Goal: Task Accomplishment & Management: Manage account settings

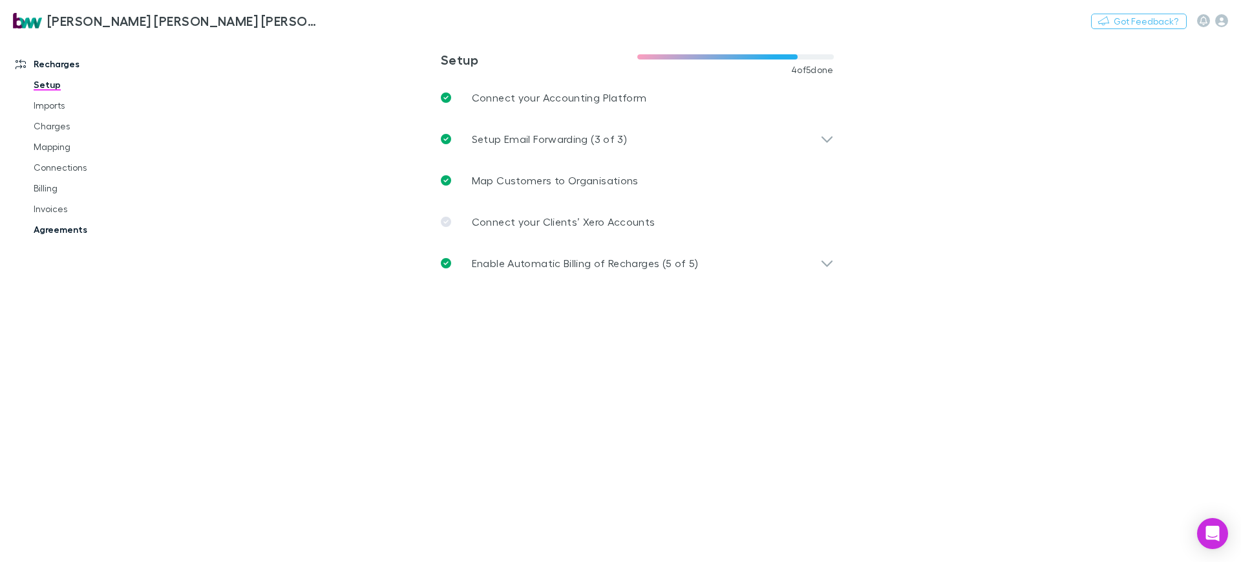
click at [77, 233] on link "Agreements" at bounding box center [99, 229] width 156 height 21
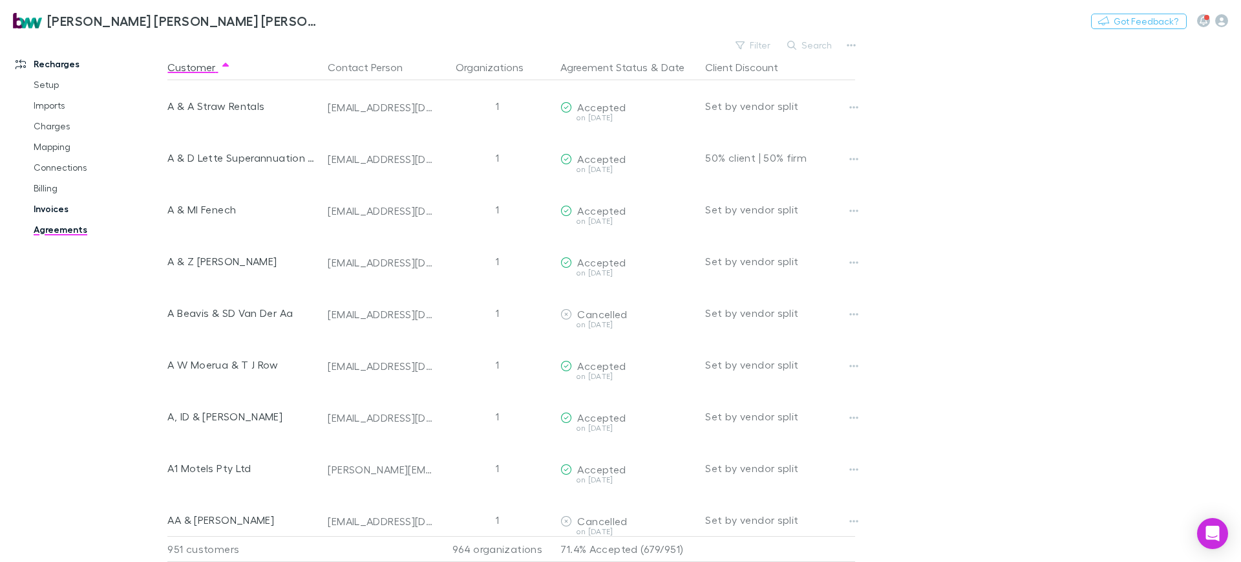
click at [65, 208] on link "Invoices" at bounding box center [99, 208] width 156 height 21
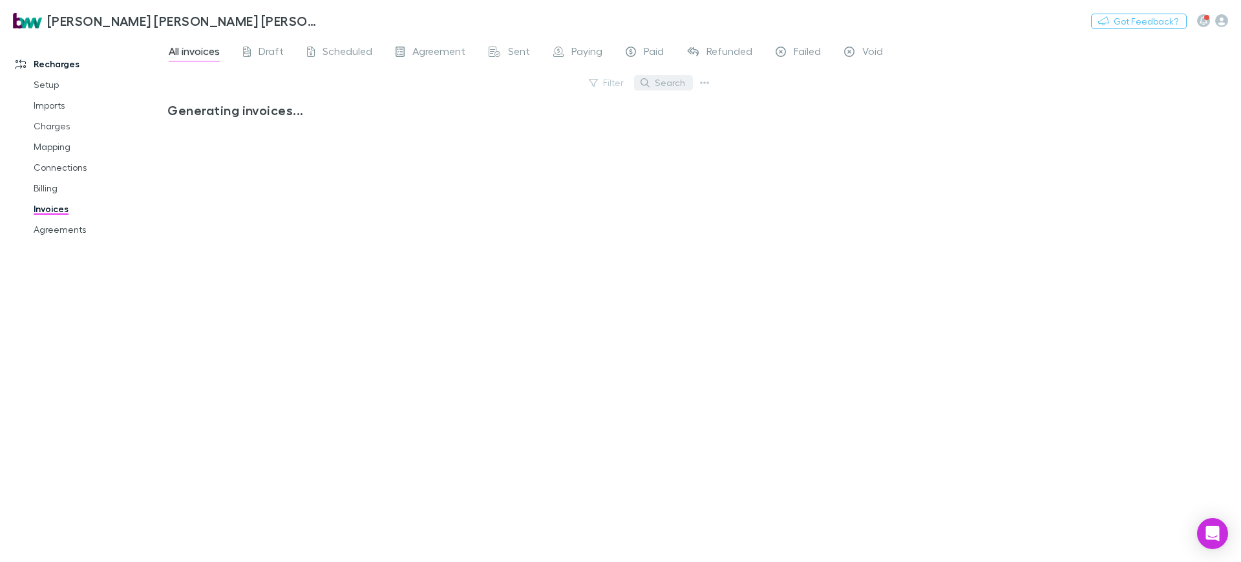
click at [681, 85] on button "Search" at bounding box center [663, 83] width 59 height 16
type input "***"
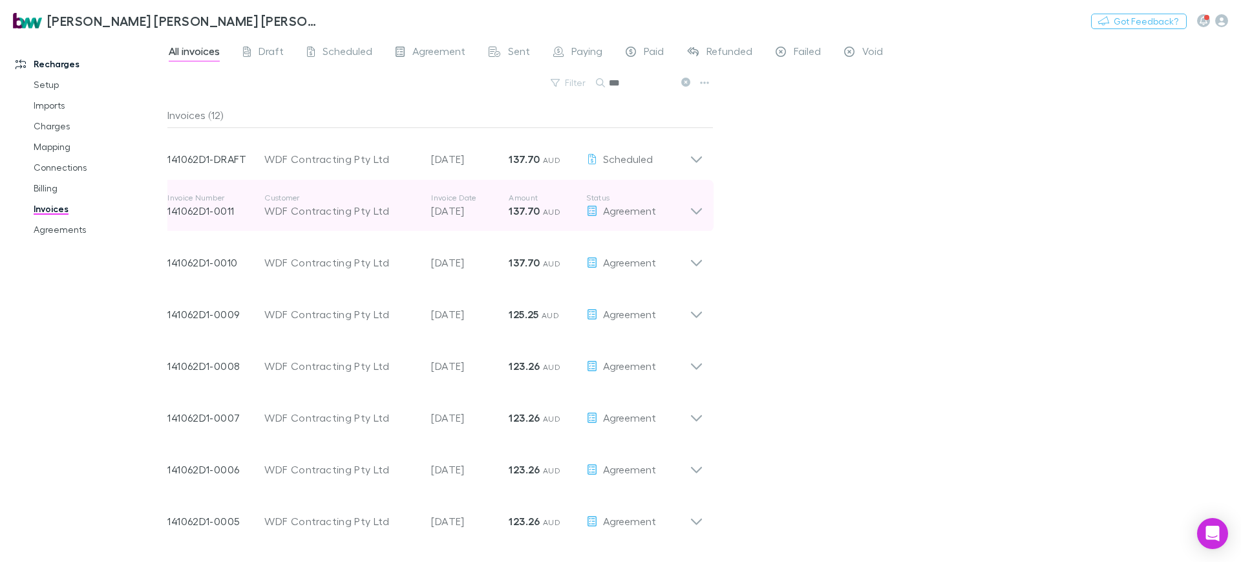
click at [702, 211] on icon at bounding box center [697, 206] width 14 height 26
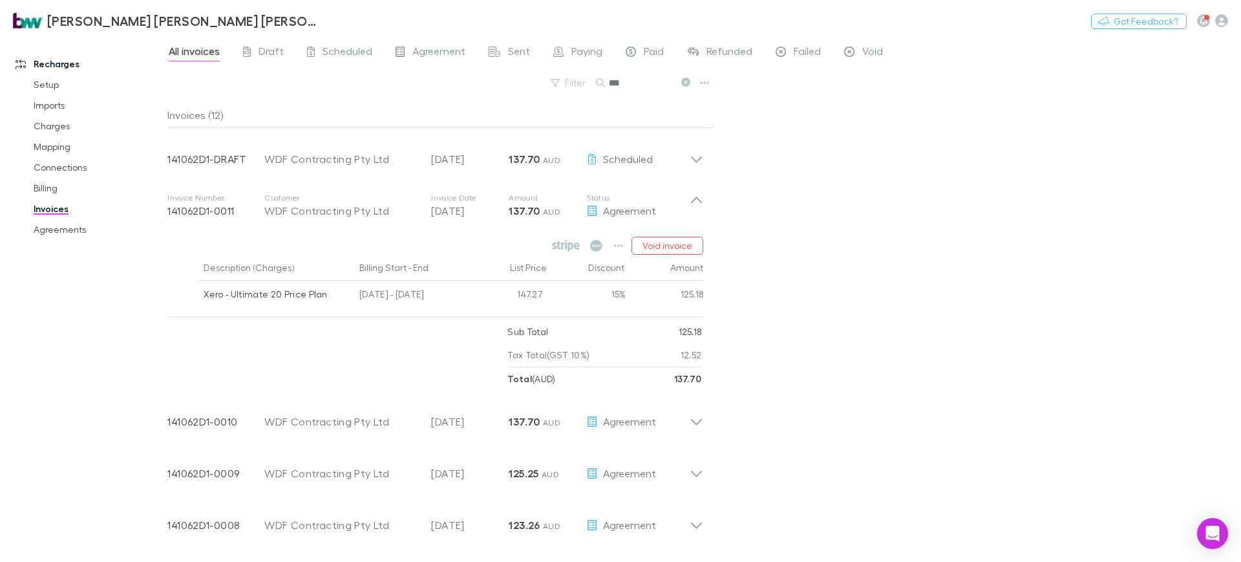
click at [864, 219] on div "All invoices Draft Scheduled Agreement Sent Paying Paid Refunded Failed Void Fi…" at bounding box center [704, 299] width 1074 height 526
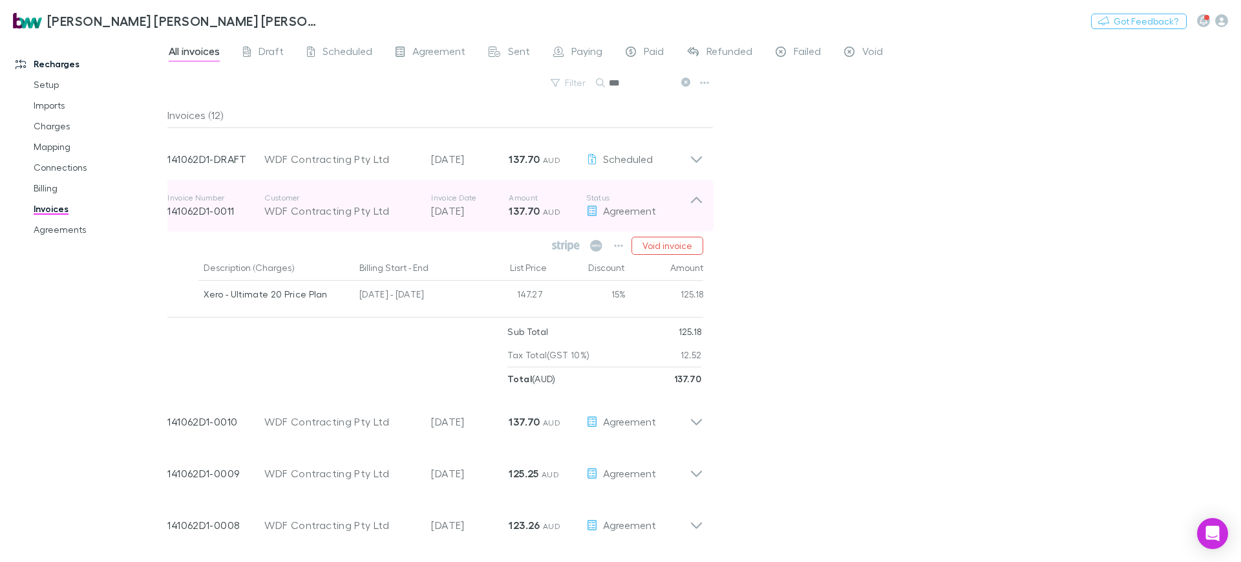
click at [707, 202] on div "Invoice Number 141062D1-0011 Customer WDF Contracting Pty Ltd Invoice Date [DAT…" at bounding box center [435, 206] width 557 height 52
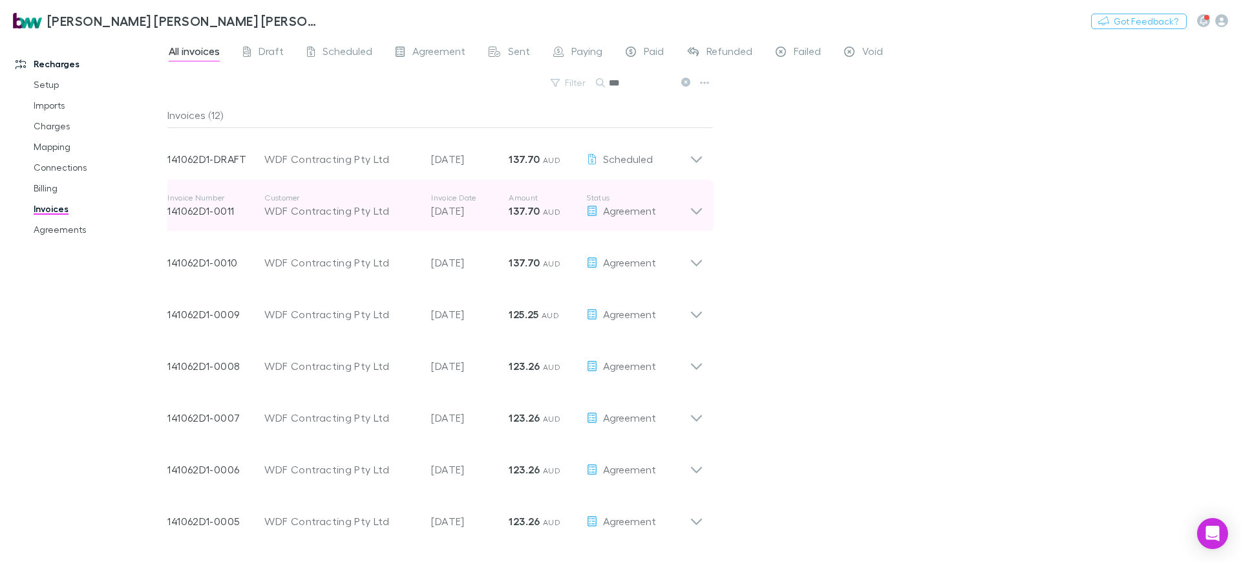
click at [698, 214] on icon at bounding box center [697, 206] width 14 height 26
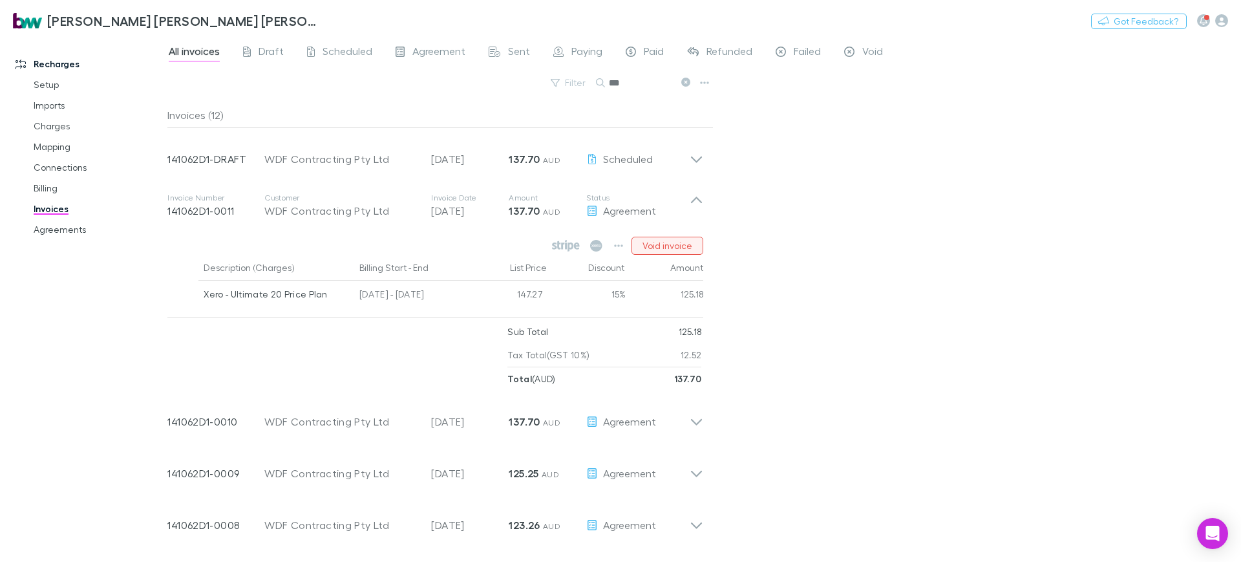
click at [670, 241] on button "Void invoice" at bounding box center [668, 246] width 72 height 18
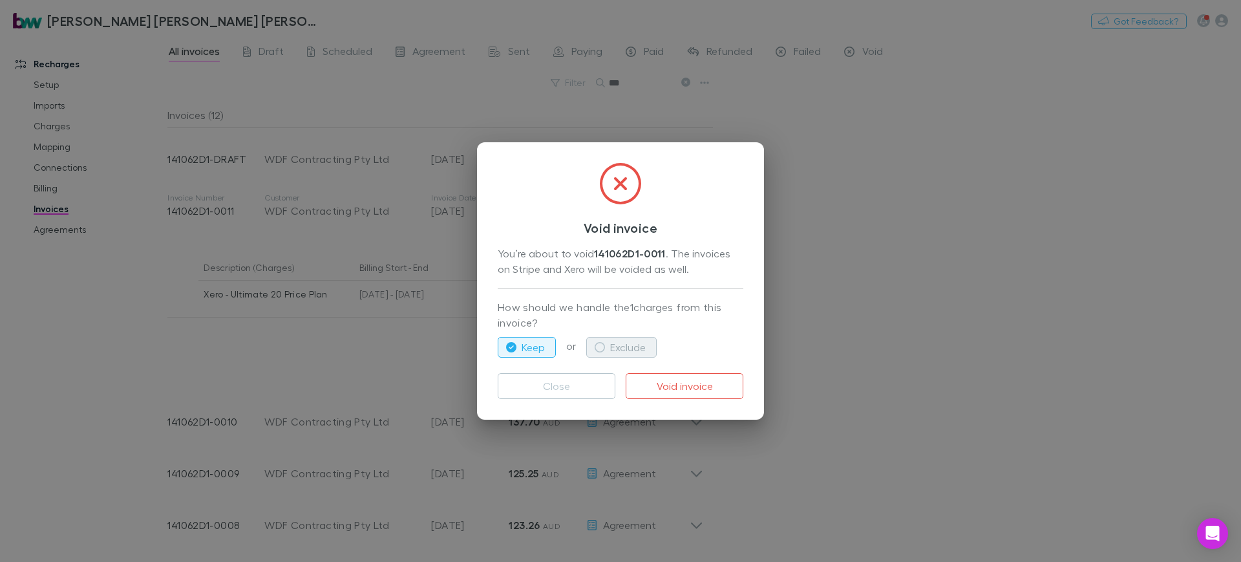
click at [622, 344] on button "Exclude" at bounding box center [621, 347] width 70 height 21
click at [695, 381] on button "Void invoice" at bounding box center [685, 386] width 118 height 26
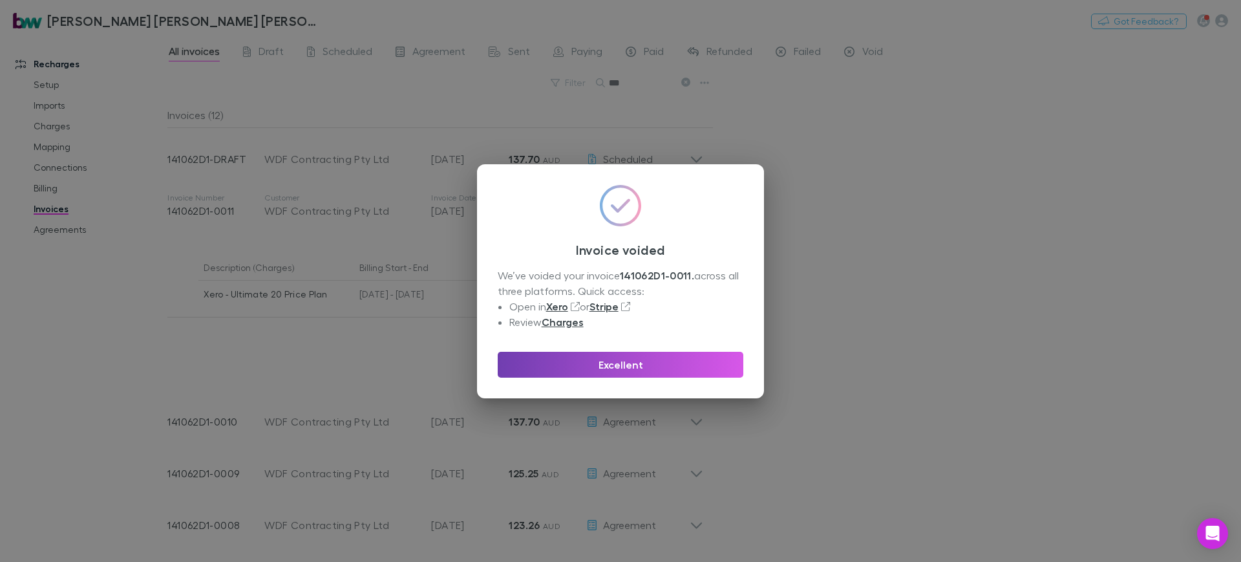
click at [648, 369] on button "Excellent" at bounding box center [621, 365] width 246 height 26
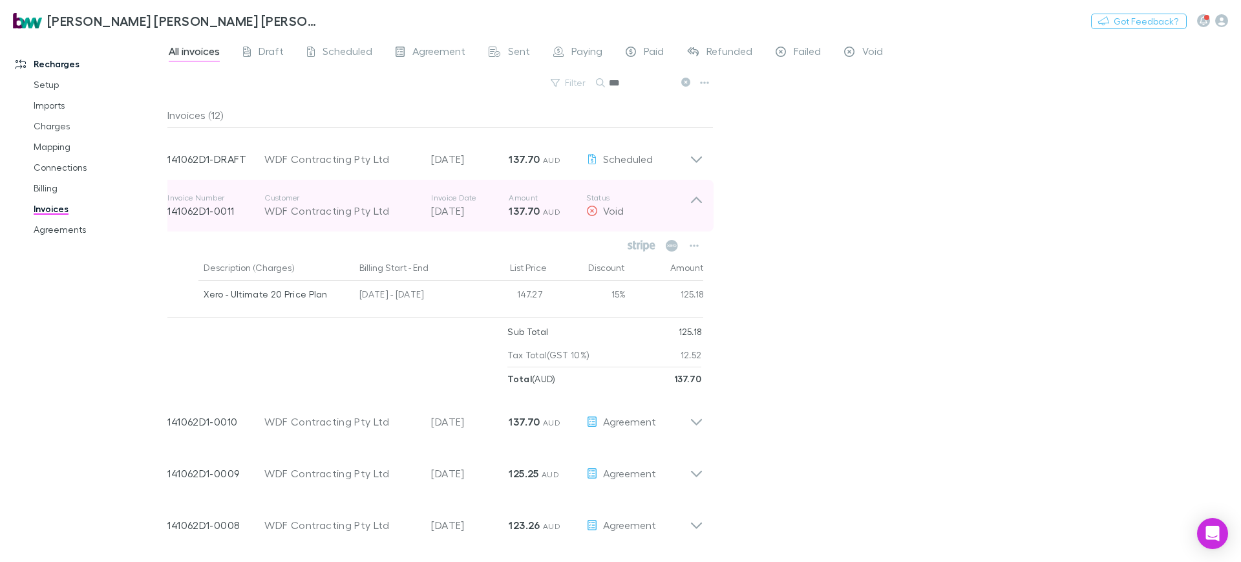
click at [689, 200] on p "Status" at bounding box center [637, 198] width 103 height 10
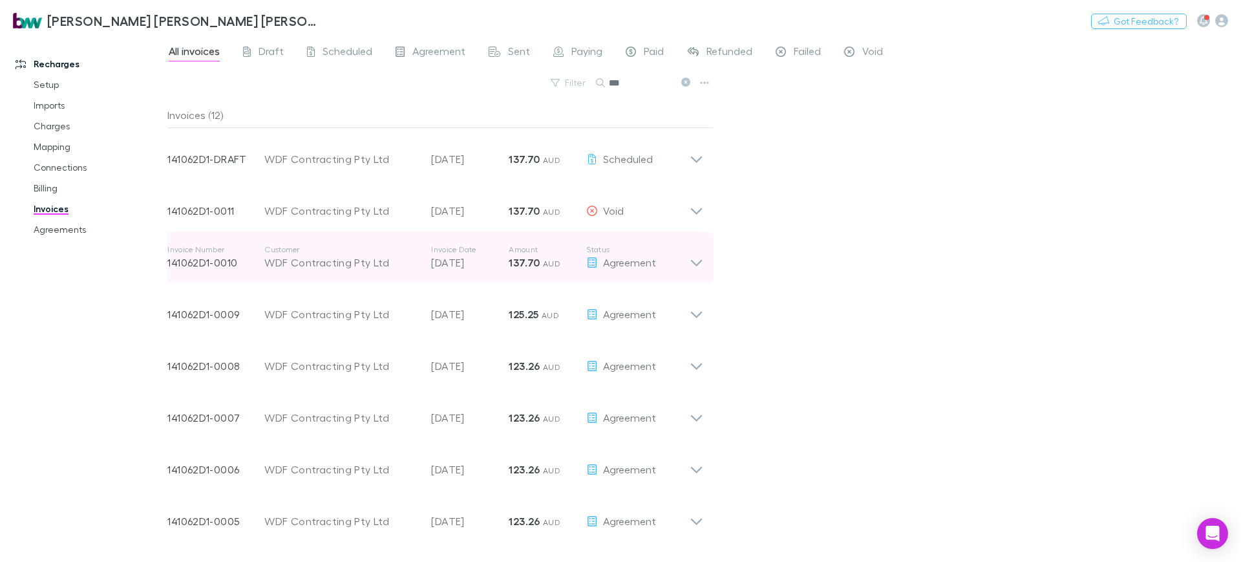
click at [694, 262] on icon at bounding box center [696, 263] width 11 height 6
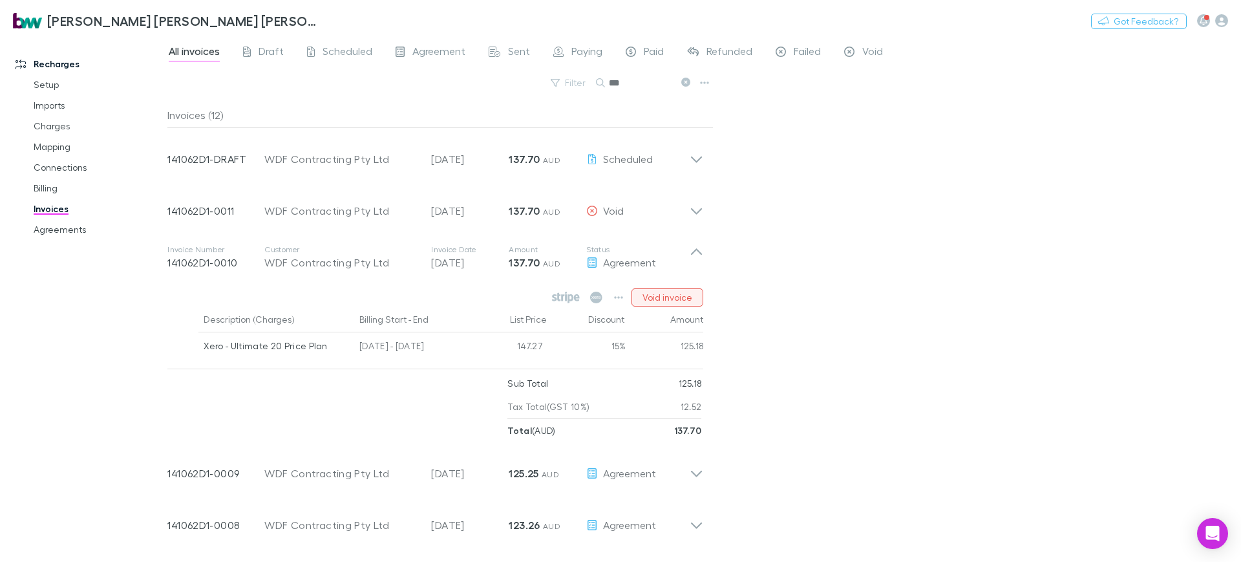
click at [670, 300] on button "Void invoice" at bounding box center [668, 297] width 72 height 18
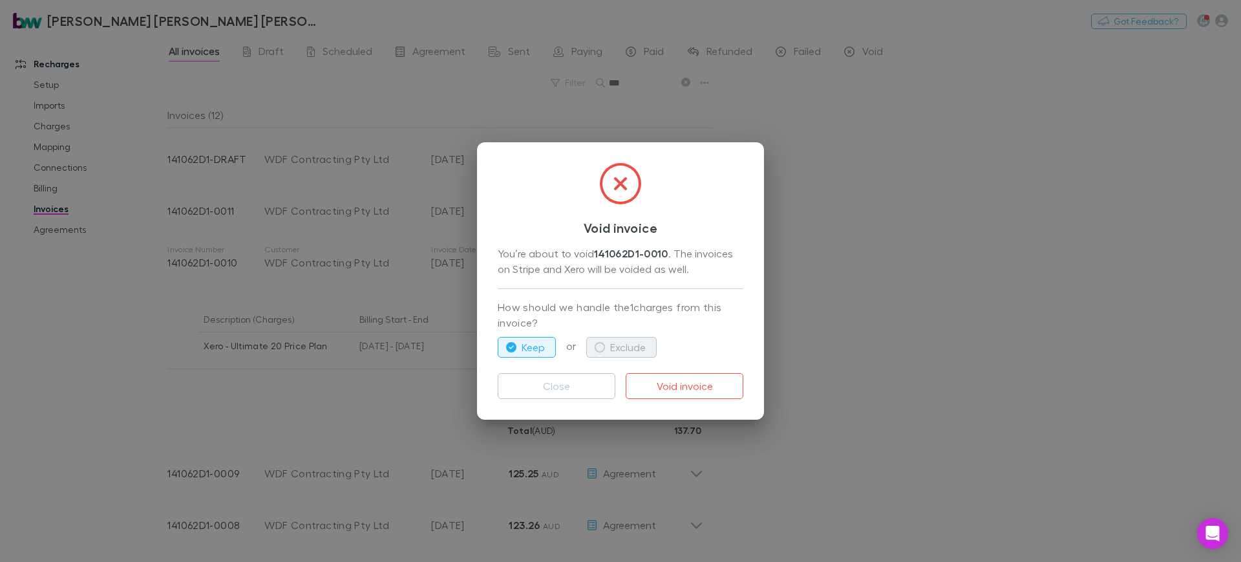
click at [617, 338] on button "Exclude" at bounding box center [621, 347] width 70 height 21
click at [697, 380] on button "Void invoice" at bounding box center [685, 386] width 118 height 26
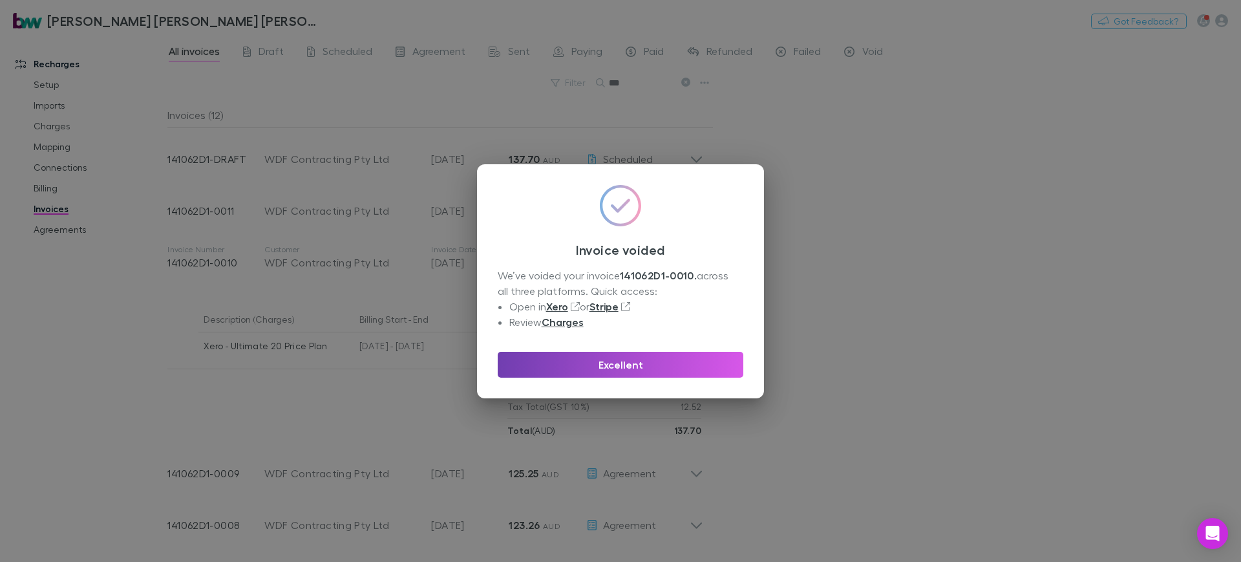
click at [687, 373] on button "Excellent" at bounding box center [621, 365] width 246 height 26
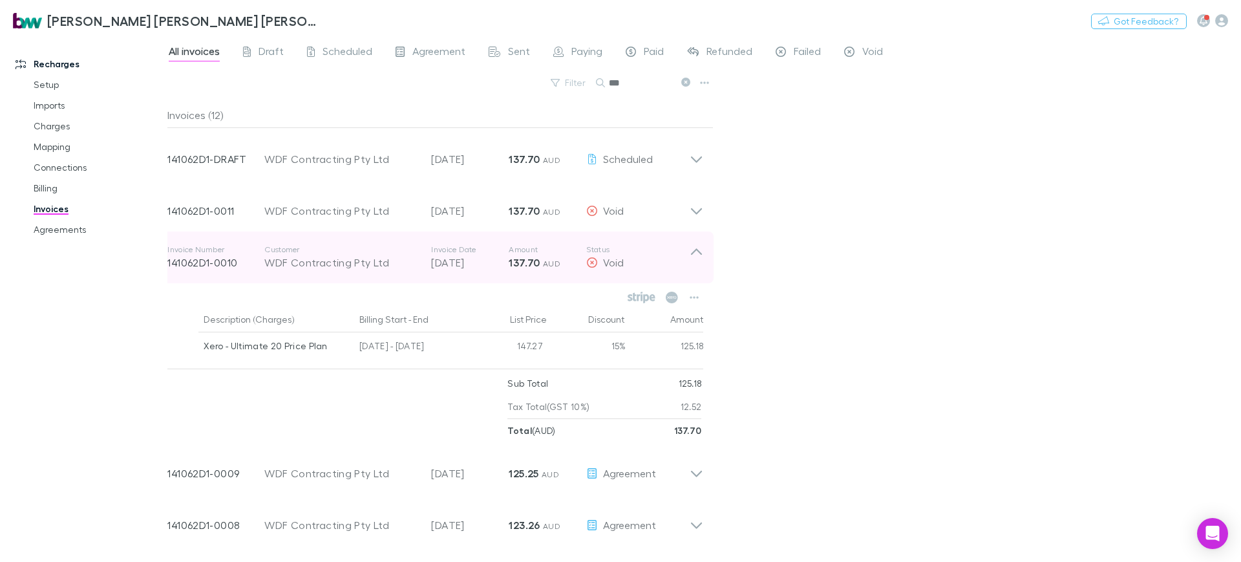
click at [702, 256] on icon at bounding box center [697, 257] width 14 height 26
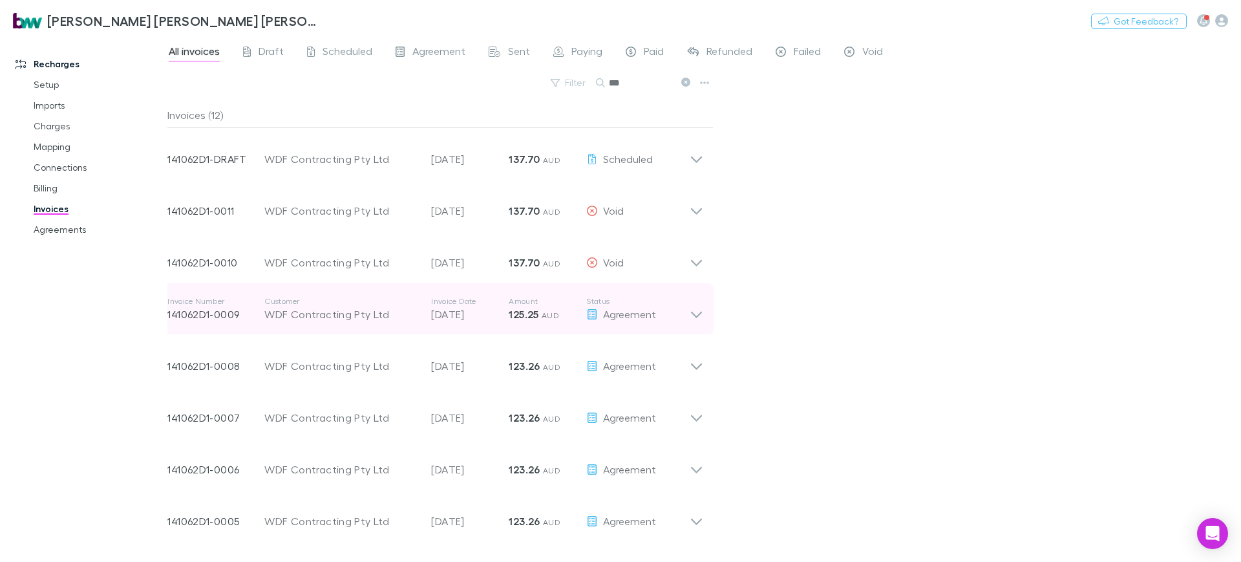
click at [696, 311] on icon at bounding box center [697, 309] width 14 height 26
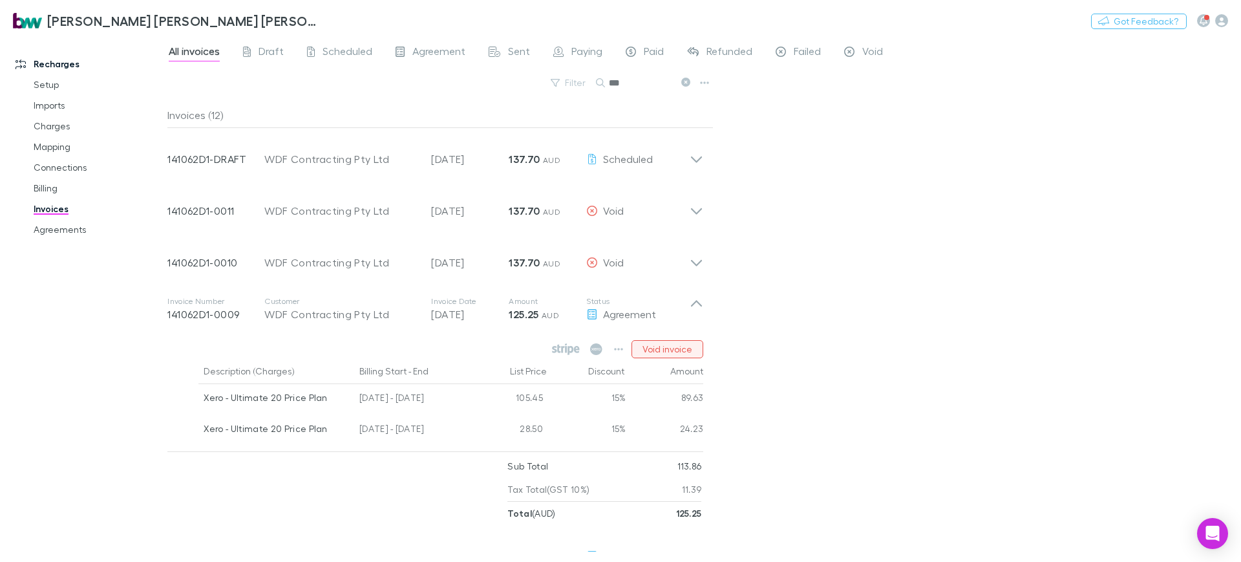
click at [665, 352] on button "Void invoice" at bounding box center [668, 349] width 72 height 18
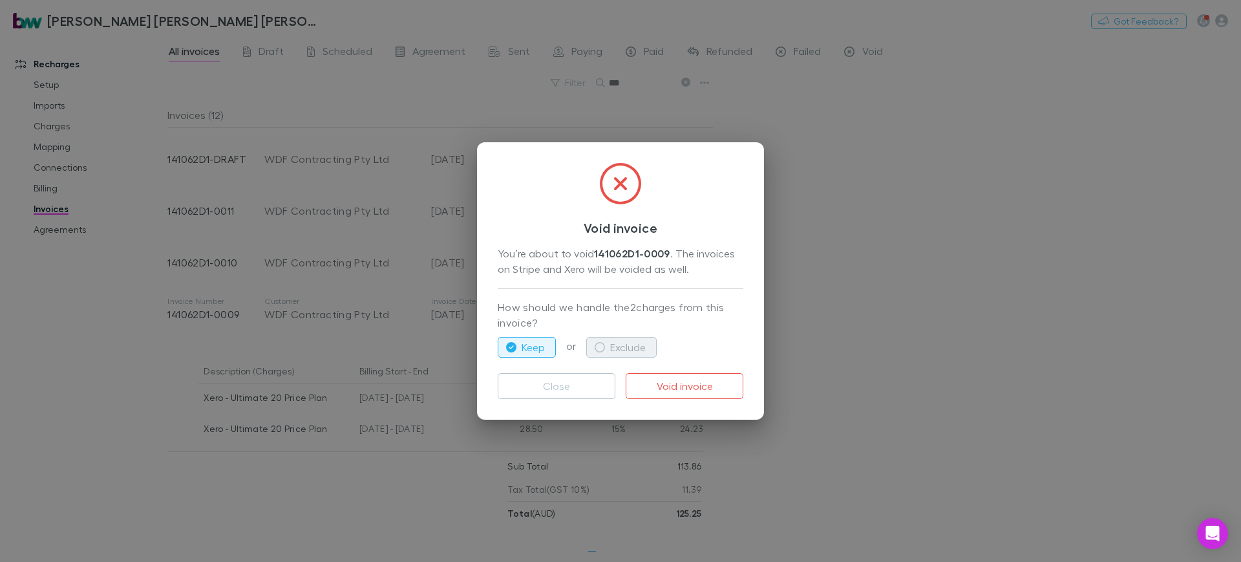
click at [625, 348] on button "Exclude" at bounding box center [621, 347] width 70 height 21
click at [679, 382] on button "Void invoice" at bounding box center [685, 386] width 118 height 26
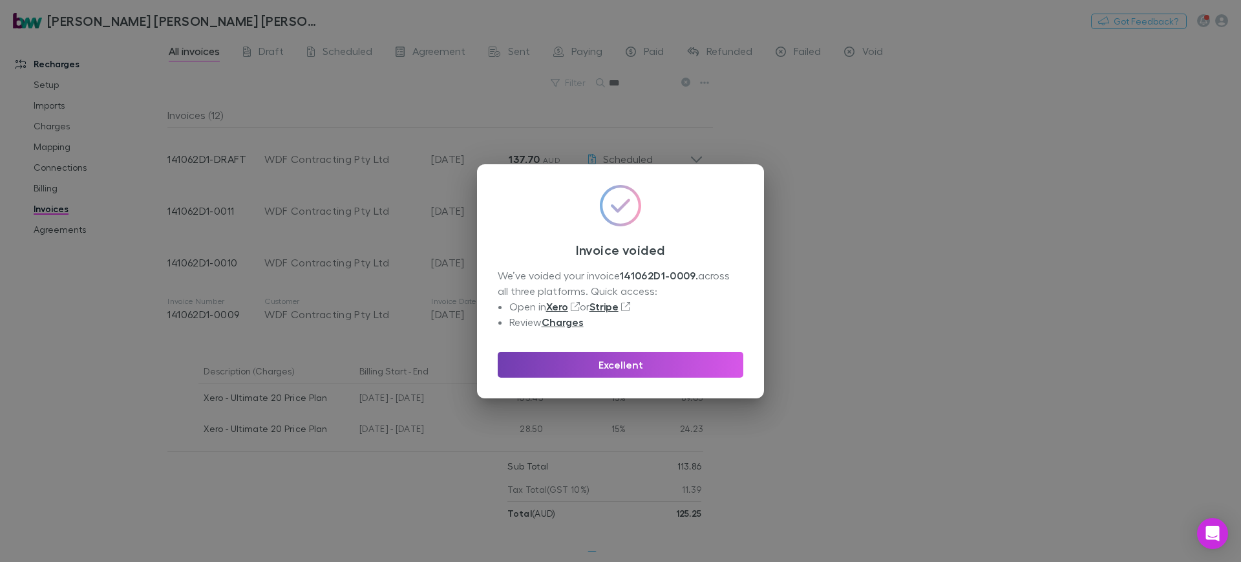
click at [654, 369] on button "Excellent" at bounding box center [621, 365] width 246 height 26
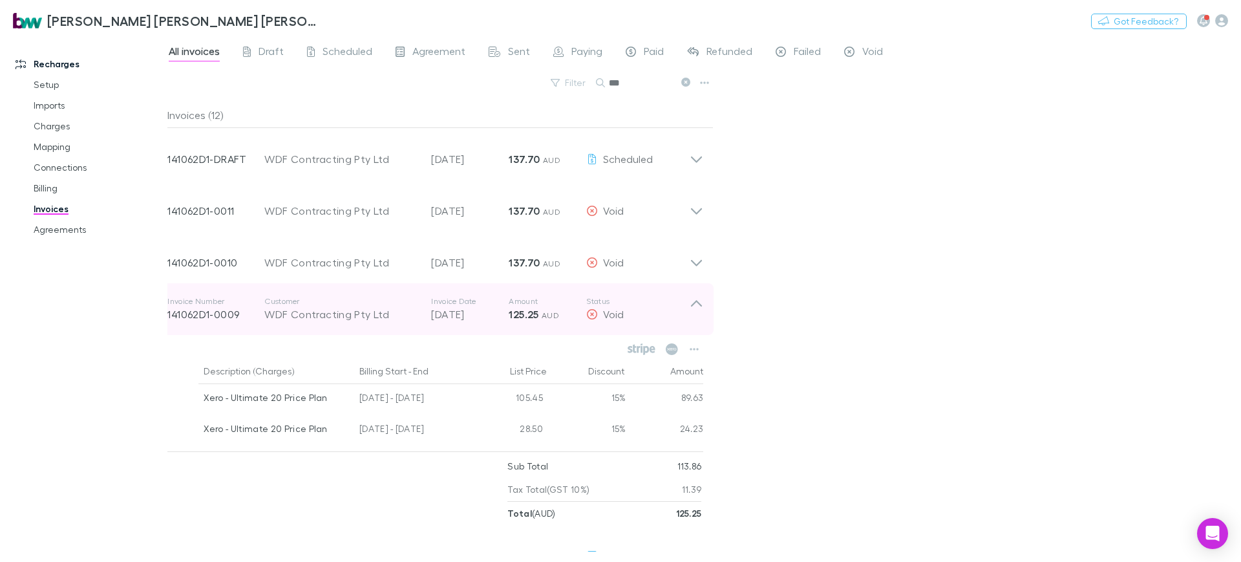
click at [698, 300] on icon at bounding box center [697, 309] width 14 height 26
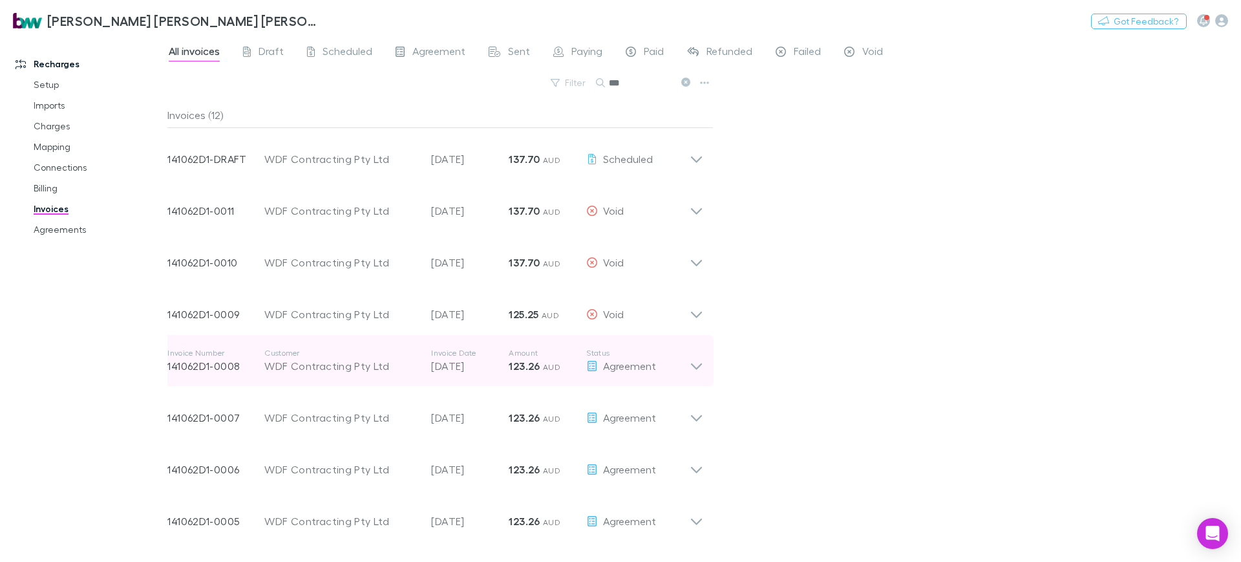
click at [696, 369] on icon at bounding box center [697, 361] width 14 height 26
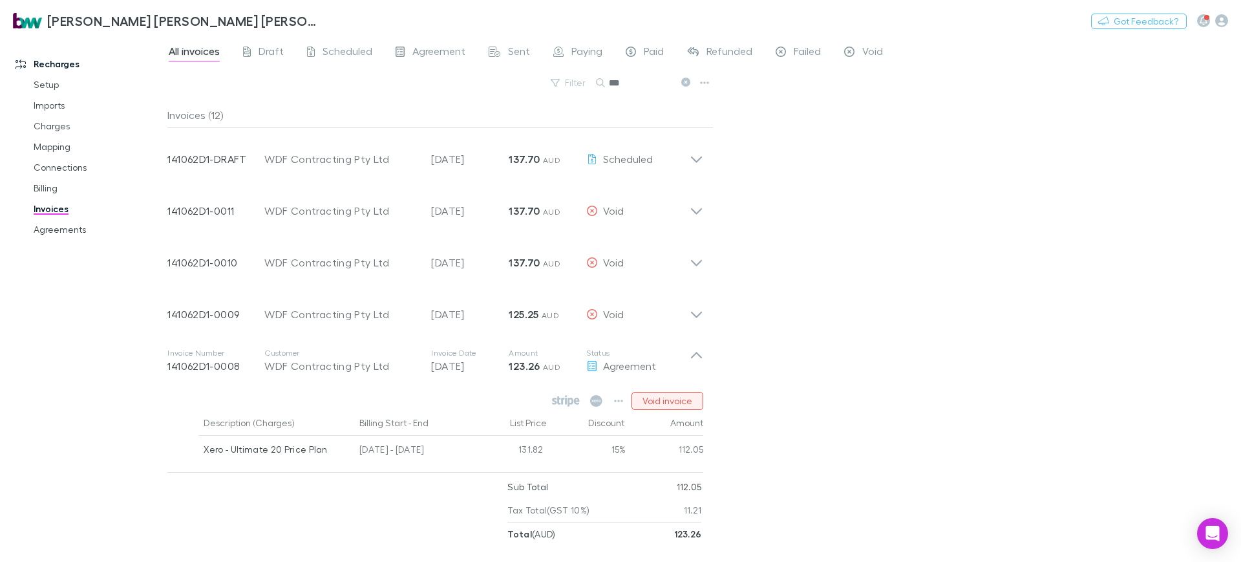
click at [669, 399] on button "Void invoice" at bounding box center [668, 401] width 72 height 18
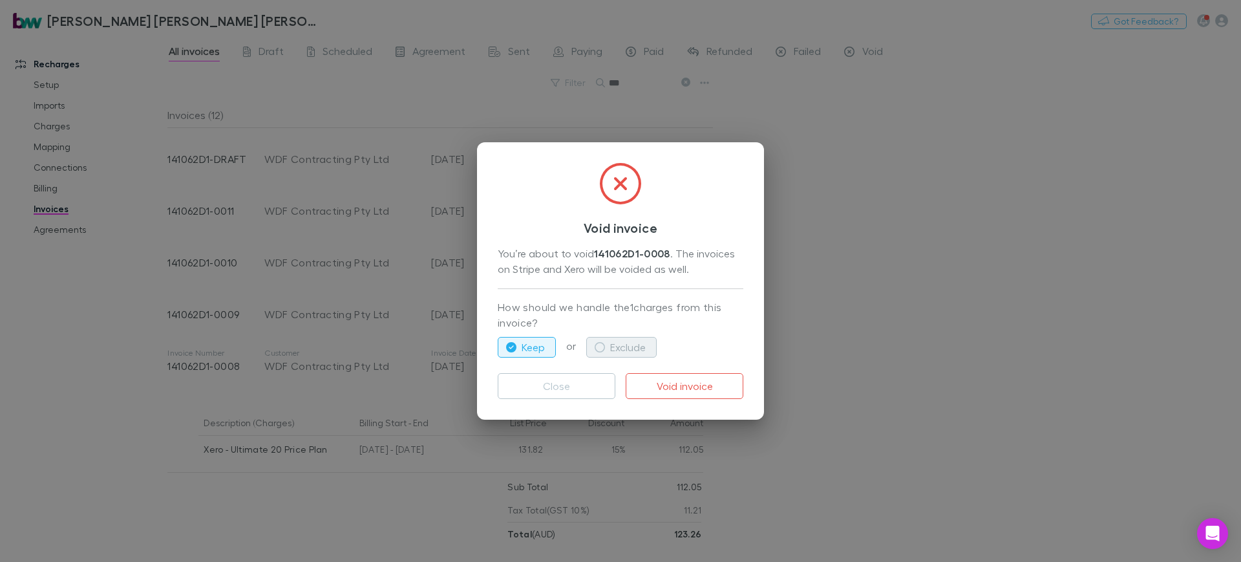
click at [639, 345] on button "Exclude" at bounding box center [621, 347] width 70 height 21
click at [681, 385] on button "Void invoice" at bounding box center [685, 386] width 118 height 26
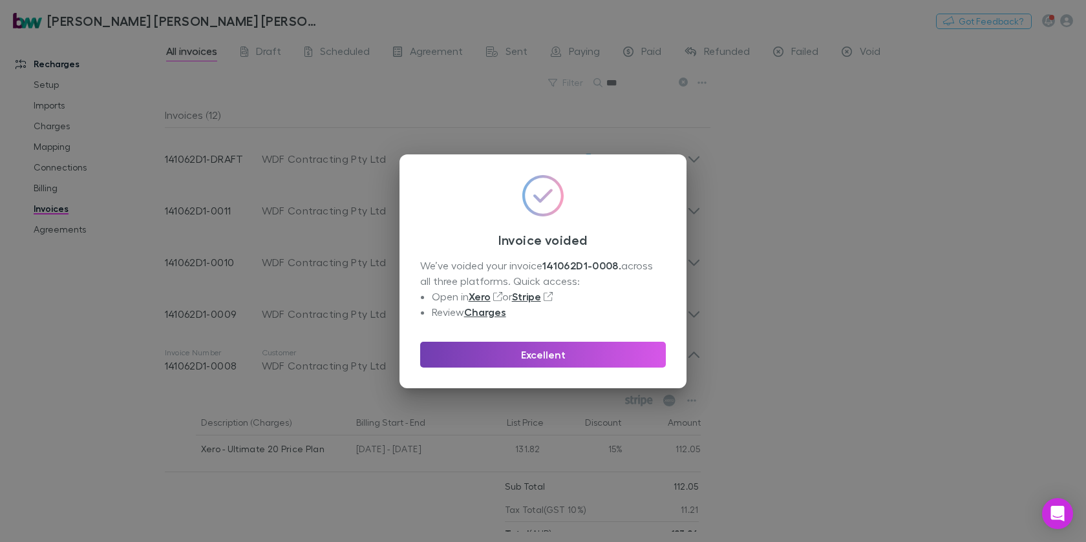
drag, startPoint x: 612, startPoint y: 358, endPoint x: 1051, endPoint y: 361, distance: 439.0
click at [612, 358] on button "Excellent" at bounding box center [543, 355] width 246 height 26
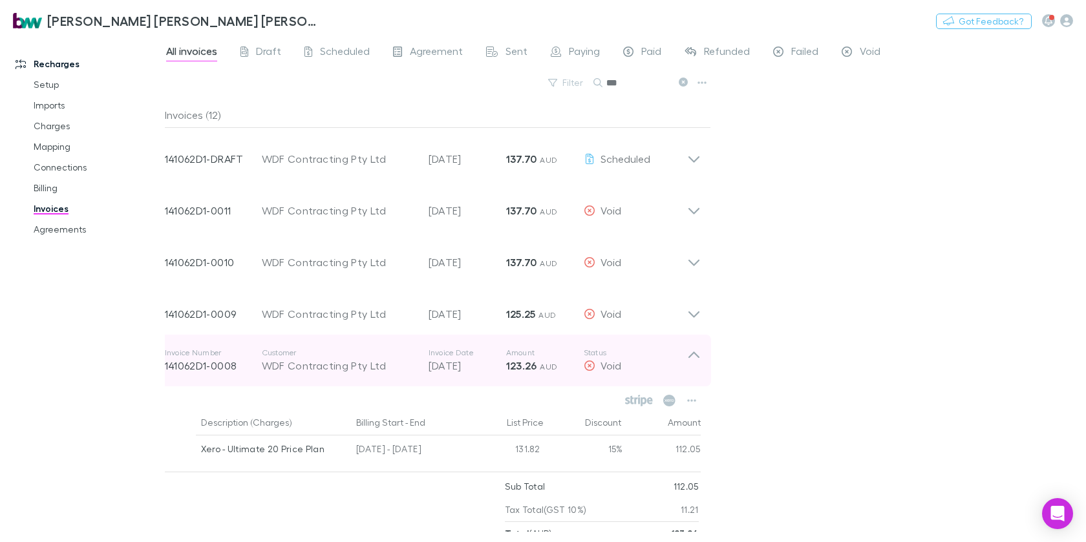
click at [694, 356] on icon at bounding box center [694, 361] width 14 height 26
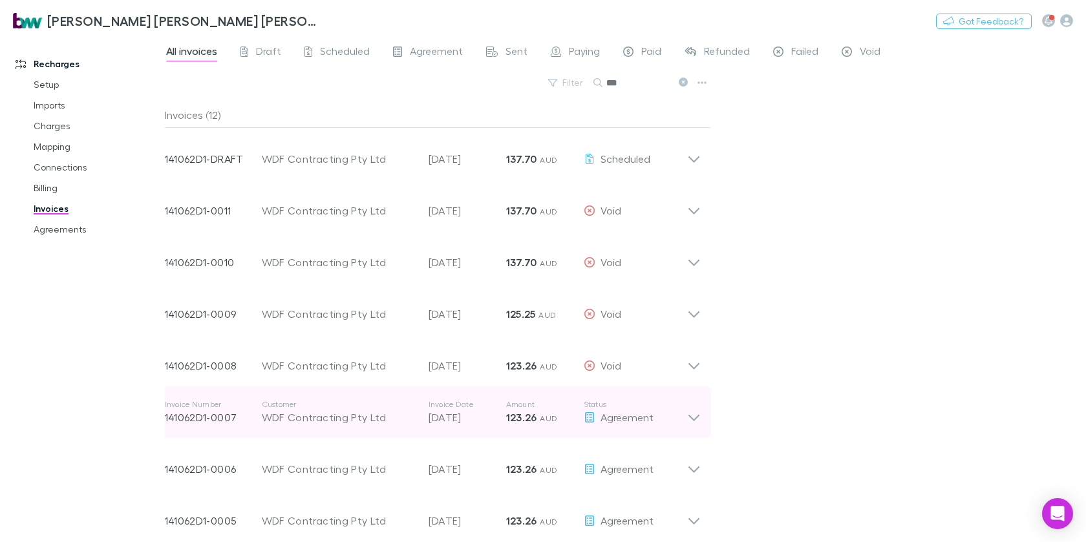
click at [696, 418] on icon at bounding box center [693, 418] width 11 height 6
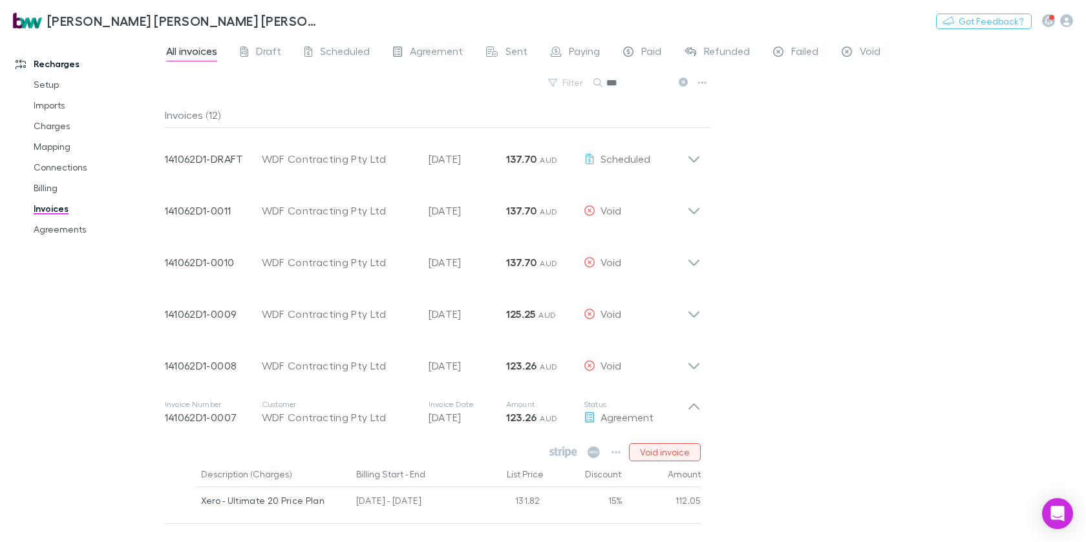
click at [660, 458] on button "Void invoice" at bounding box center [665, 453] width 72 height 18
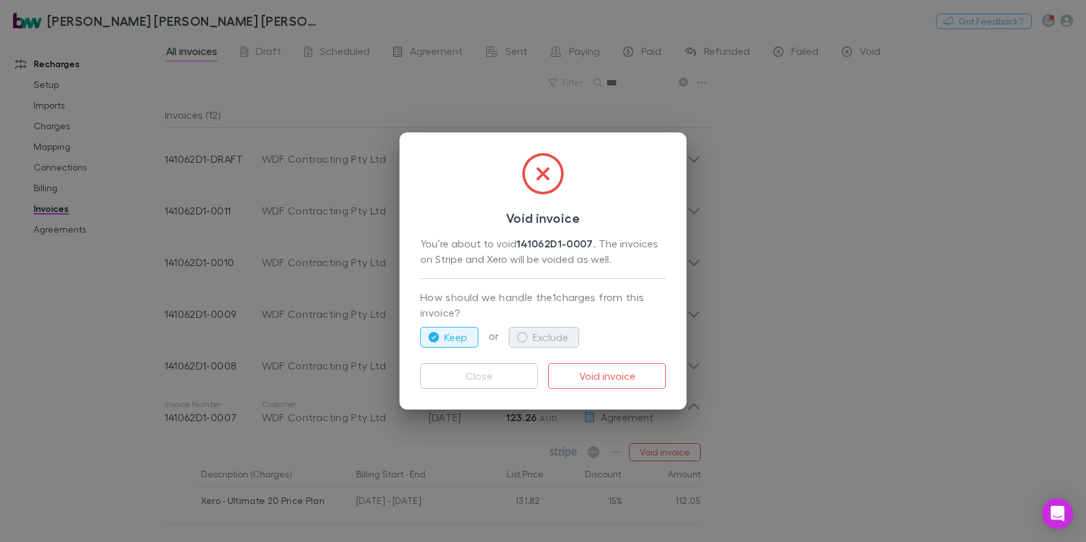
click at [563, 335] on button "Exclude" at bounding box center [544, 337] width 70 height 21
click at [613, 376] on button "Void invoice" at bounding box center [607, 376] width 118 height 26
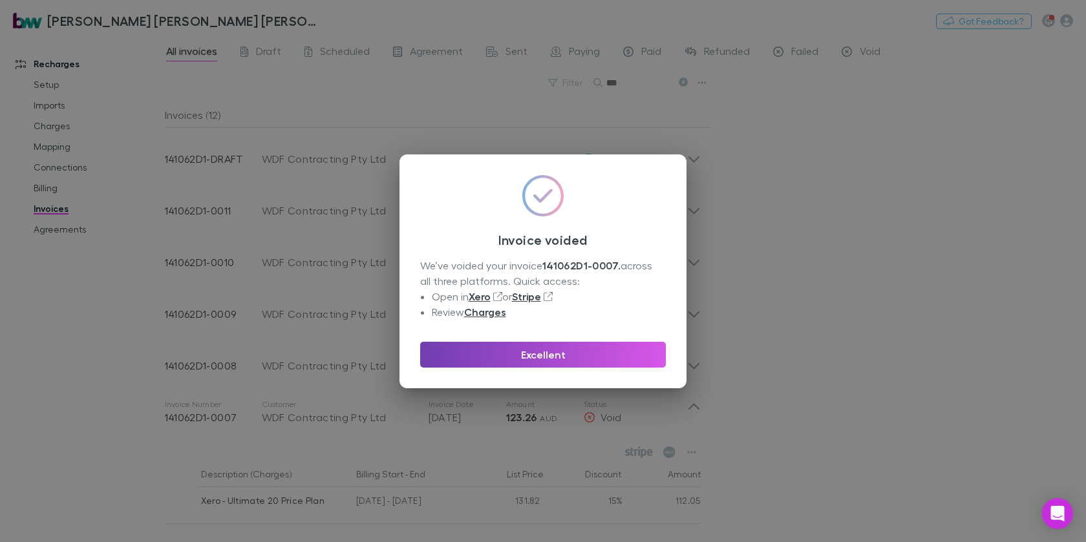
drag, startPoint x: 632, startPoint y: 358, endPoint x: 689, endPoint y: 350, distance: 58.1
click at [632, 357] on button "Excellent" at bounding box center [543, 355] width 246 height 26
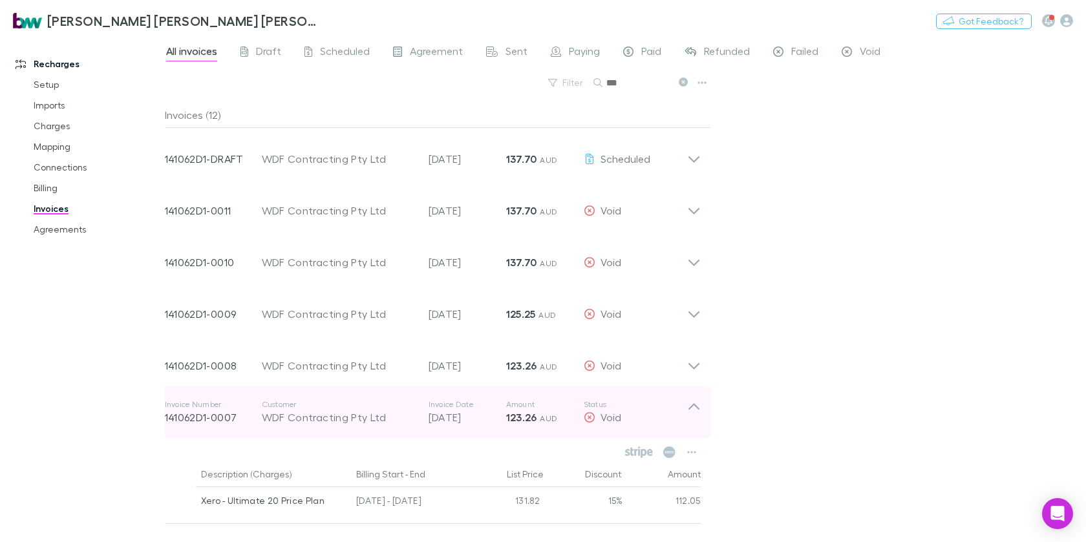
click at [695, 404] on icon at bounding box center [693, 406] width 11 height 6
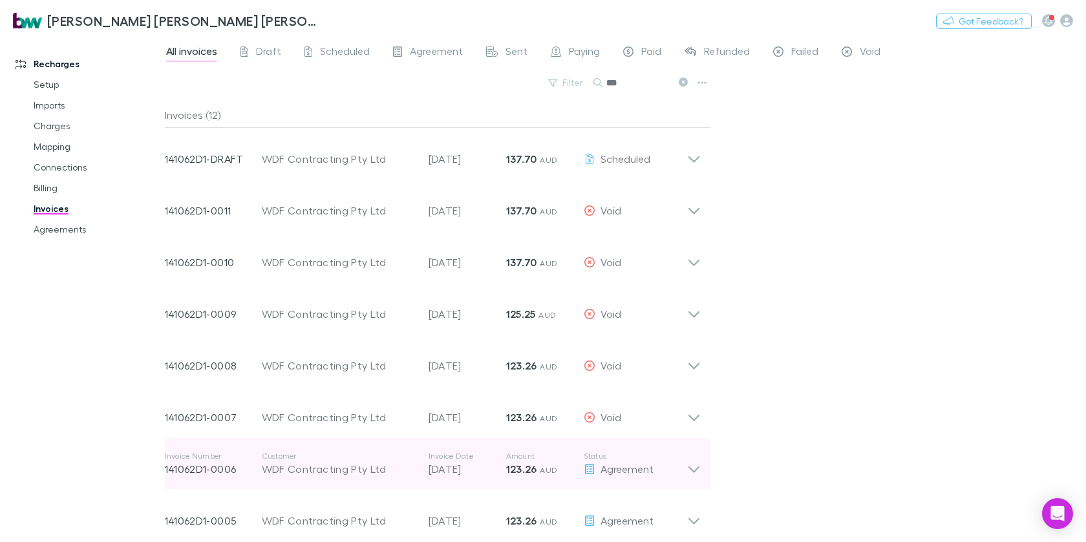
click at [693, 477] on div "Invoice Number 141062D1-0006 Customer WDF Contracting Pty Ltd Invoice Date [DAT…" at bounding box center [433, 464] width 557 height 52
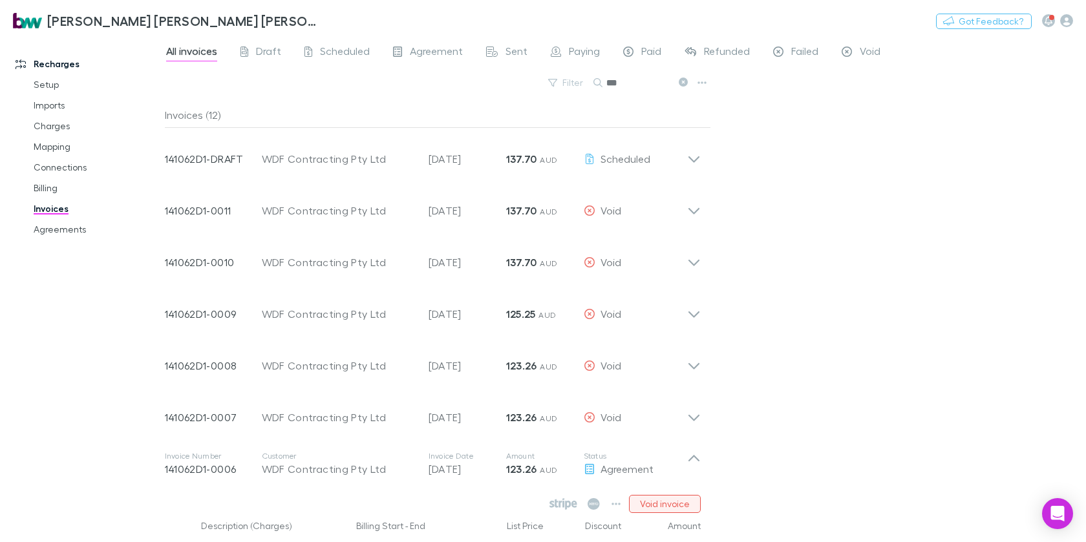
click at [670, 499] on button "Void invoice" at bounding box center [665, 504] width 72 height 18
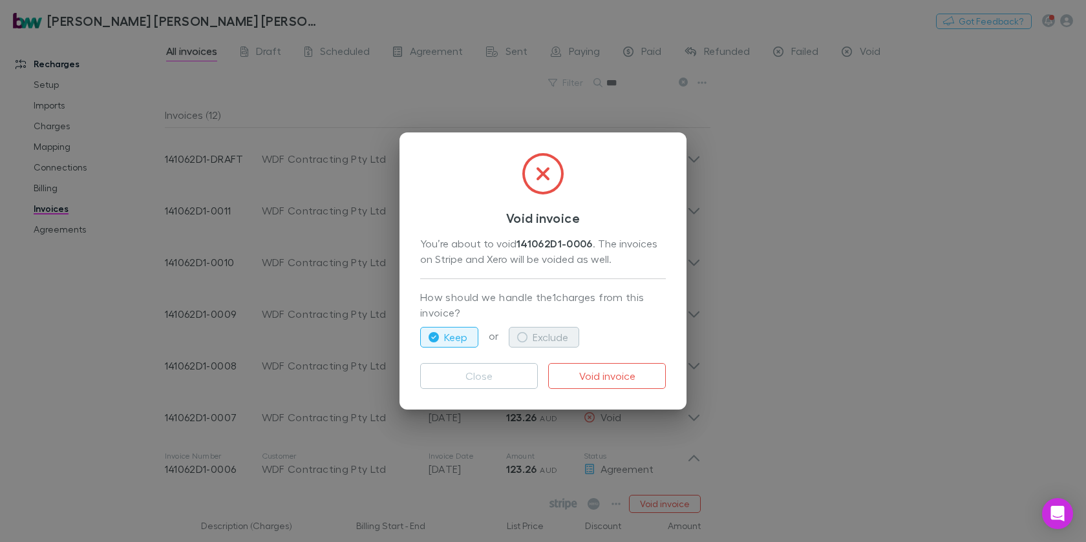
click at [513, 327] on button "Exclude" at bounding box center [544, 337] width 70 height 21
click at [586, 378] on button "Void invoice" at bounding box center [607, 376] width 118 height 26
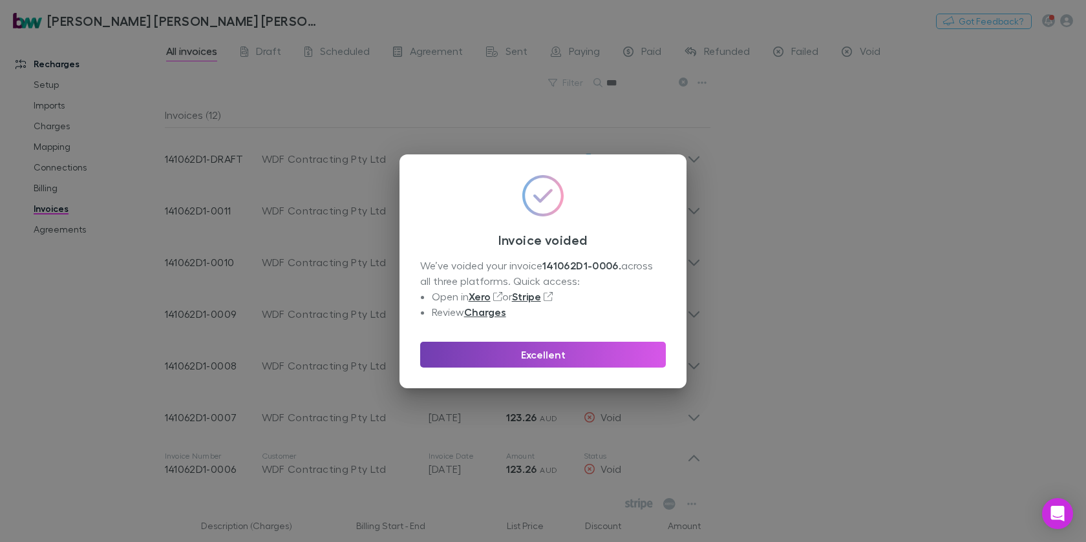
drag, startPoint x: 610, startPoint y: 362, endPoint x: 876, endPoint y: 388, distance: 267.0
click at [610, 362] on button "Excellent" at bounding box center [543, 355] width 246 height 26
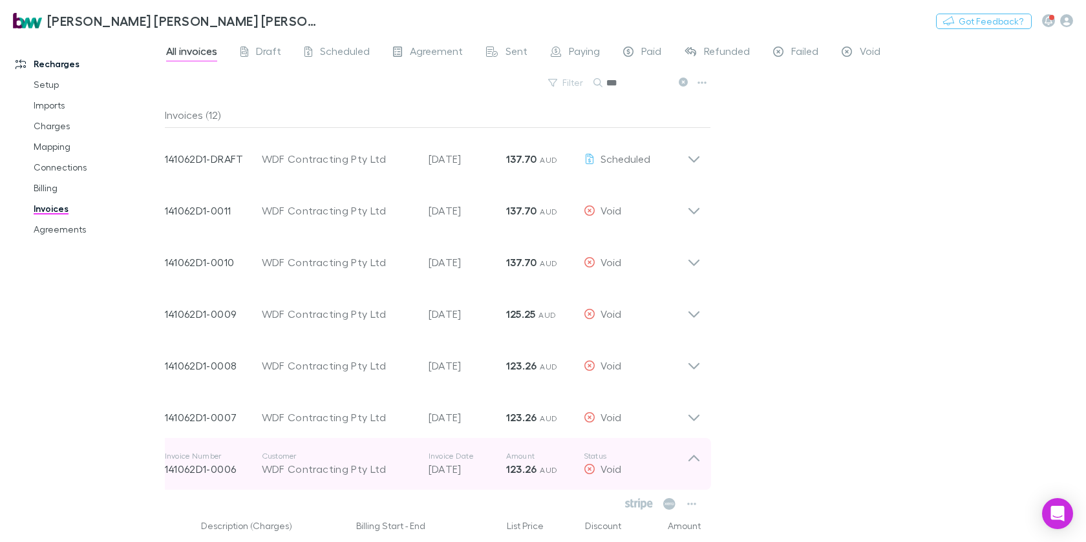
click at [687, 462] on div "Void" at bounding box center [635, 470] width 103 height 16
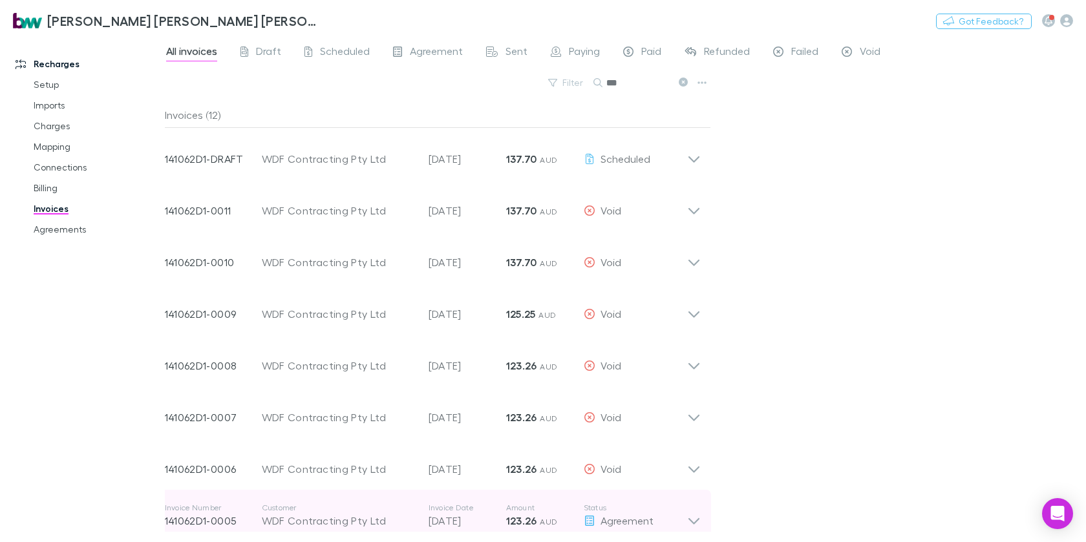
click at [693, 515] on icon at bounding box center [694, 516] width 14 height 26
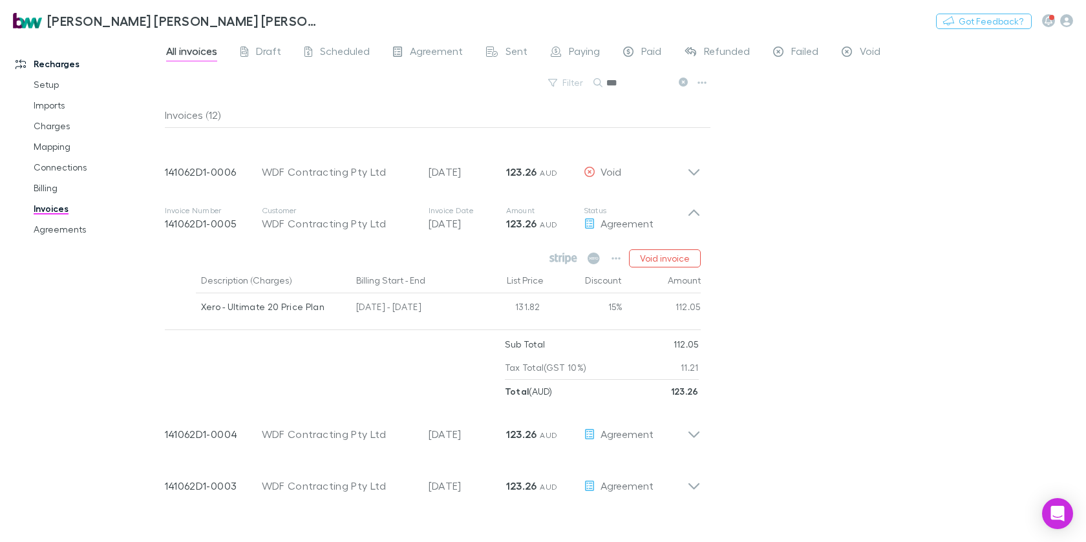
scroll to position [376, 0]
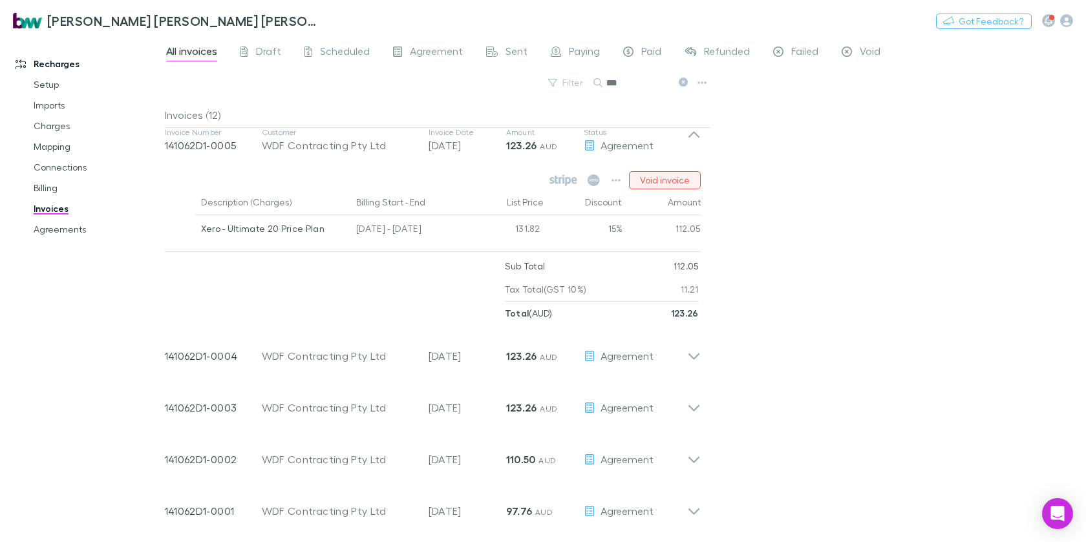
click at [677, 176] on button "Void invoice" at bounding box center [665, 180] width 72 height 18
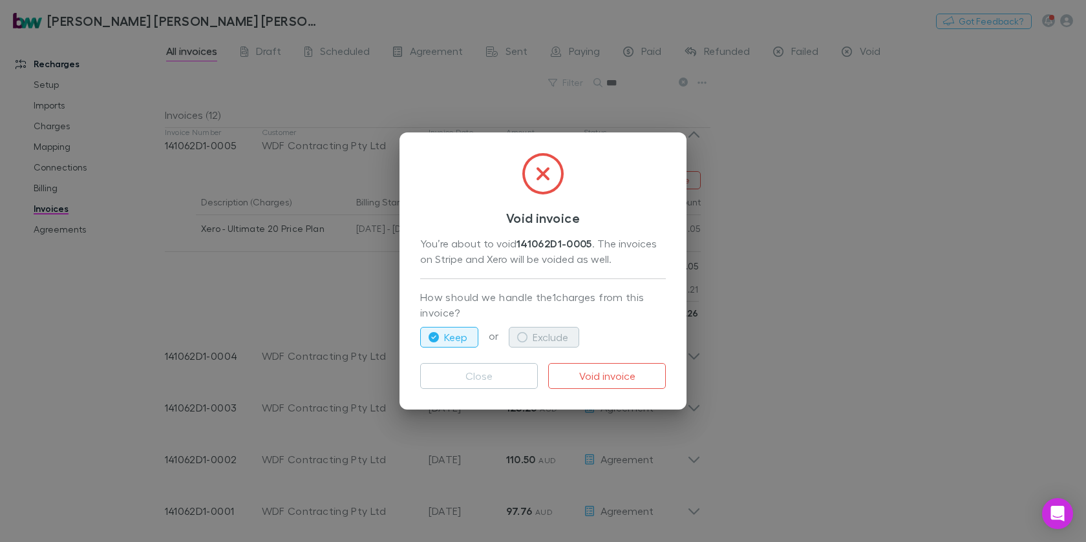
click at [542, 334] on button "Exclude" at bounding box center [544, 337] width 70 height 21
drag, startPoint x: 623, startPoint y: 372, endPoint x: 636, endPoint y: 372, distance: 12.3
click at [624, 372] on button "Void invoice" at bounding box center [607, 376] width 118 height 26
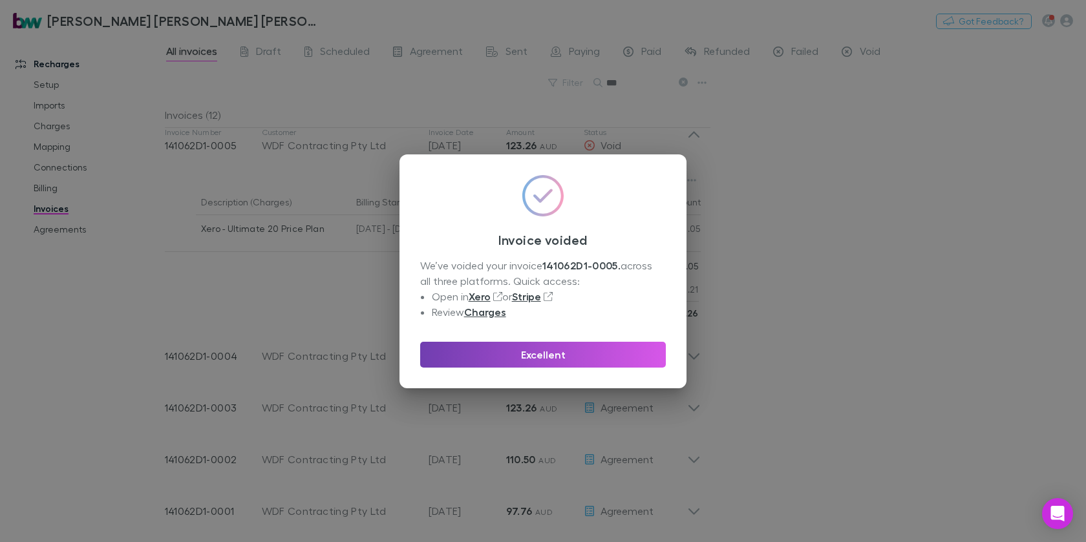
drag, startPoint x: 517, startPoint y: 349, endPoint x: 717, endPoint y: 363, distance: 200.3
click at [520, 349] on button "Excellent" at bounding box center [543, 355] width 246 height 26
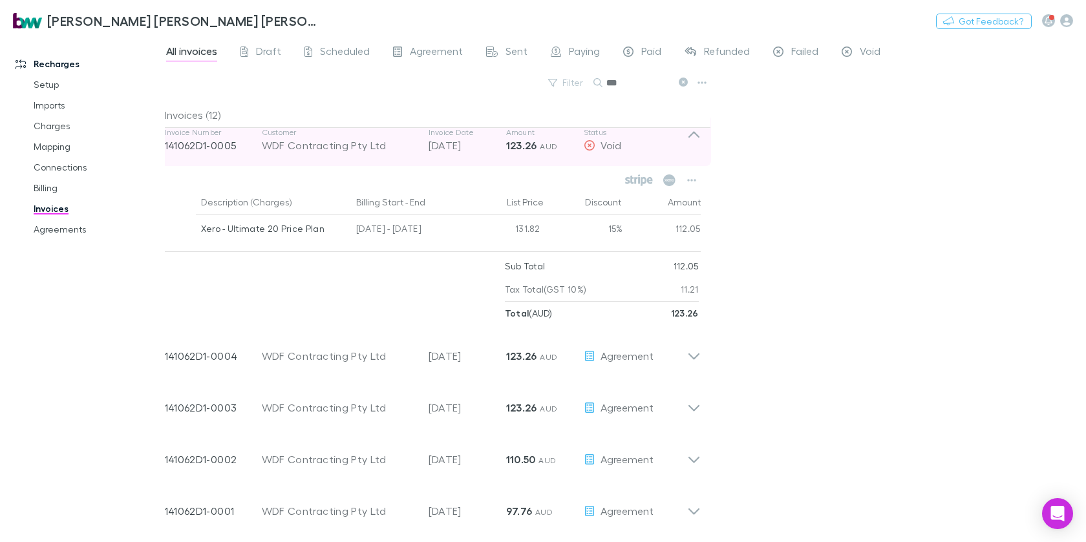
click at [699, 133] on icon at bounding box center [694, 140] width 14 height 26
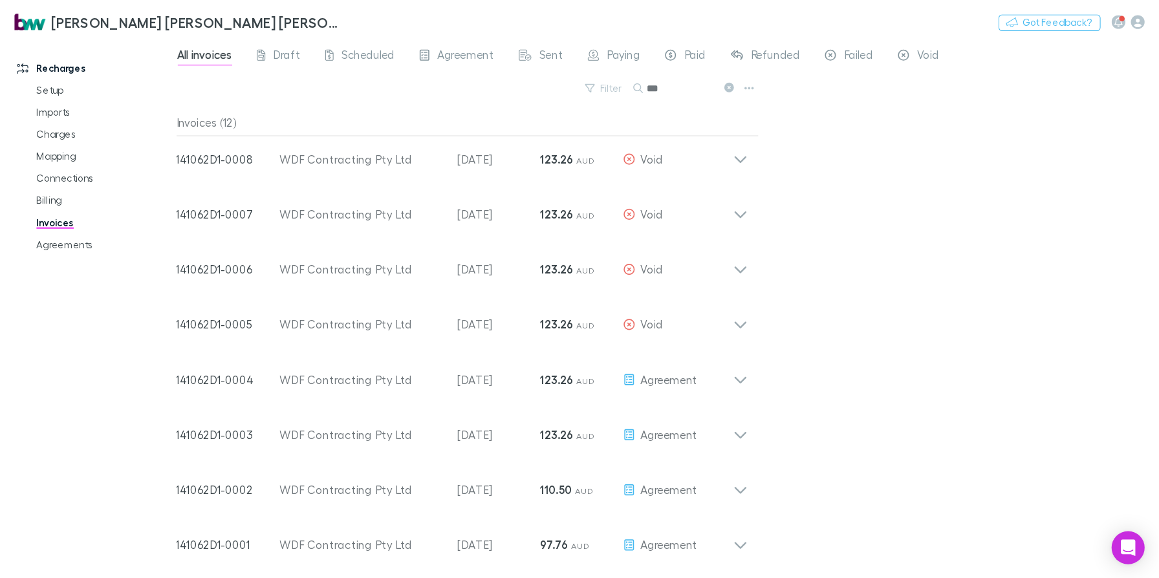
scroll to position [217, 0]
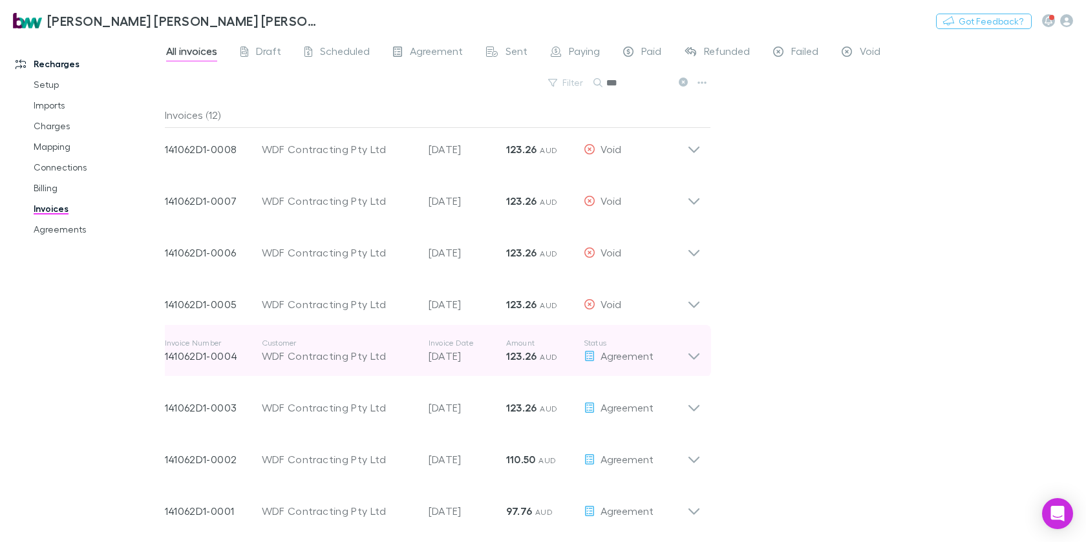
click at [695, 358] on icon at bounding box center [693, 357] width 11 height 6
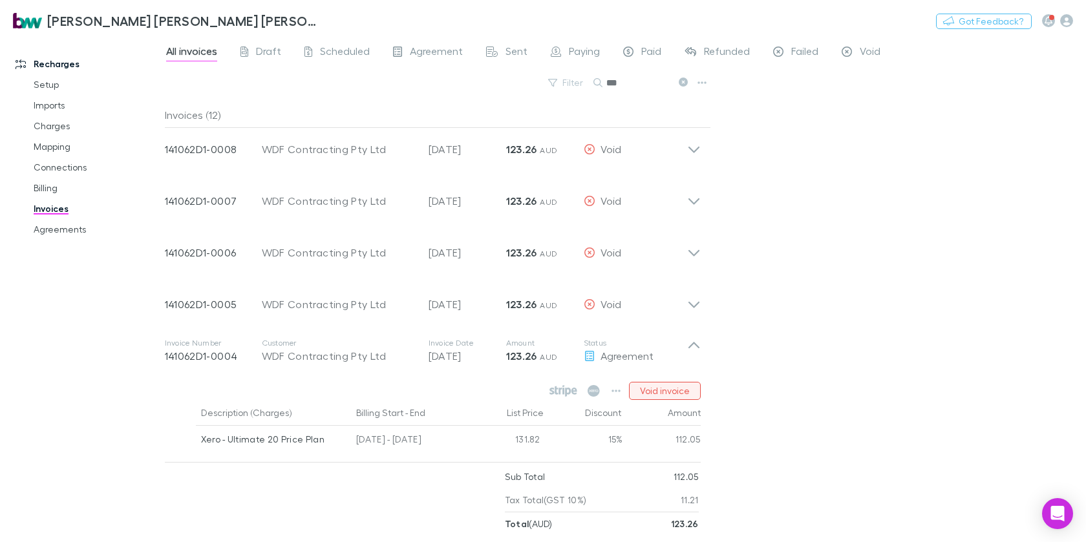
click at [656, 394] on button "Void invoice" at bounding box center [665, 391] width 72 height 18
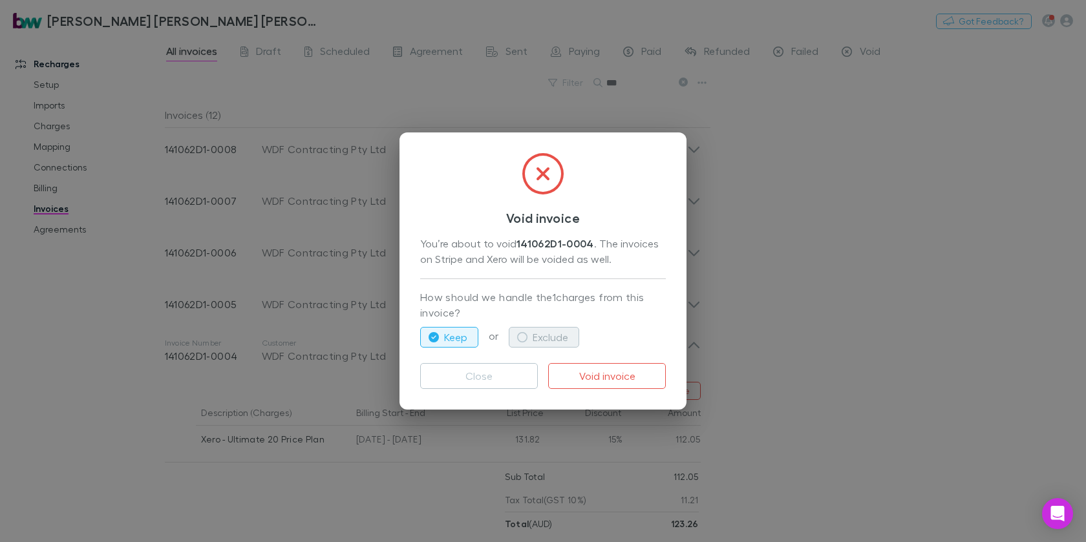
click at [537, 329] on button "Exclude" at bounding box center [544, 337] width 70 height 21
click at [632, 385] on button "Void invoice" at bounding box center [607, 376] width 118 height 26
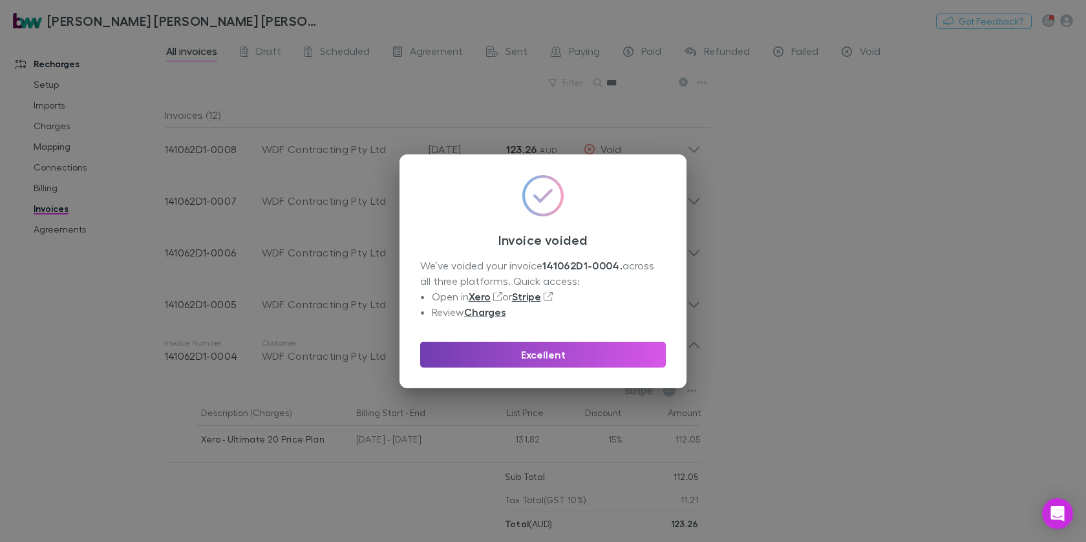
click at [622, 349] on button "Excellent" at bounding box center [543, 355] width 246 height 26
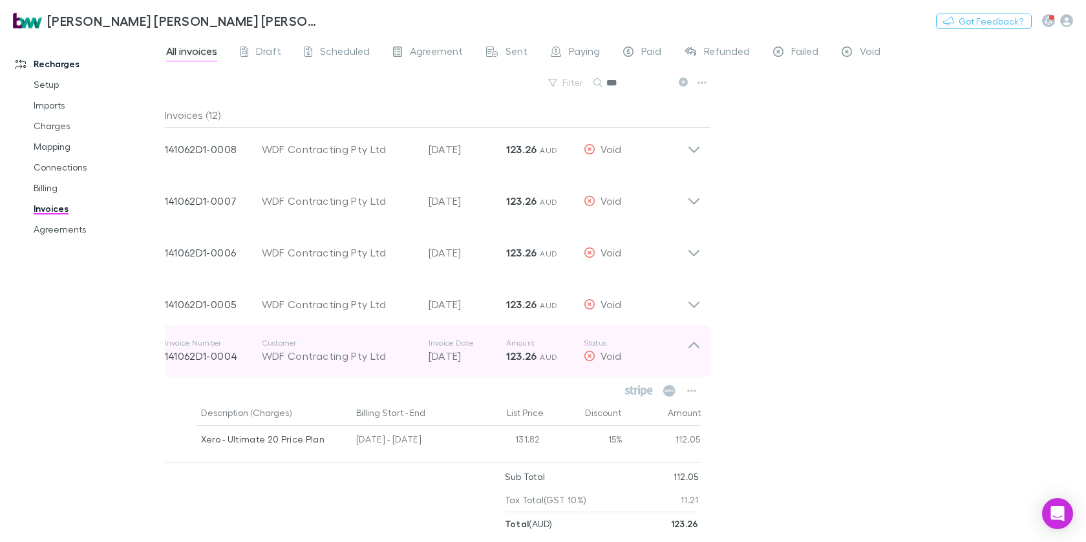
click at [698, 345] on icon at bounding box center [694, 351] width 14 height 26
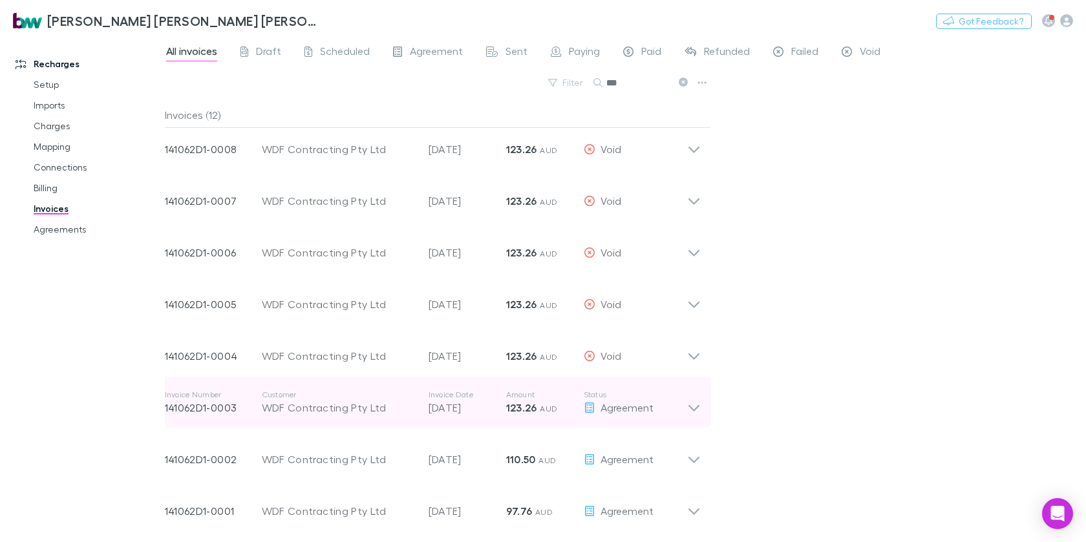
click at [694, 411] on icon at bounding box center [693, 408] width 11 height 6
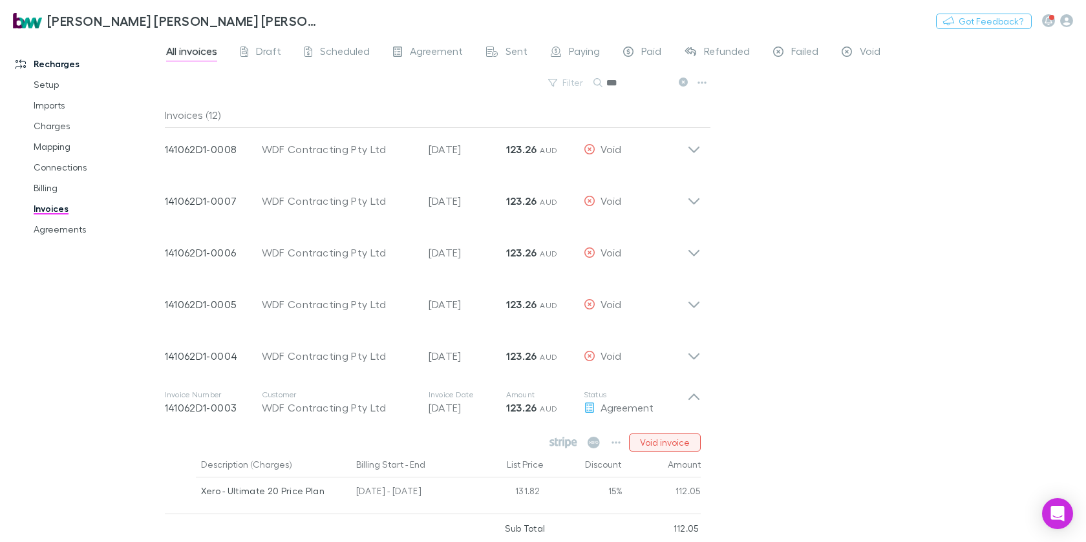
click at [673, 443] on button "Void invoice" at bounding box center [665, 443] width 72 height 18
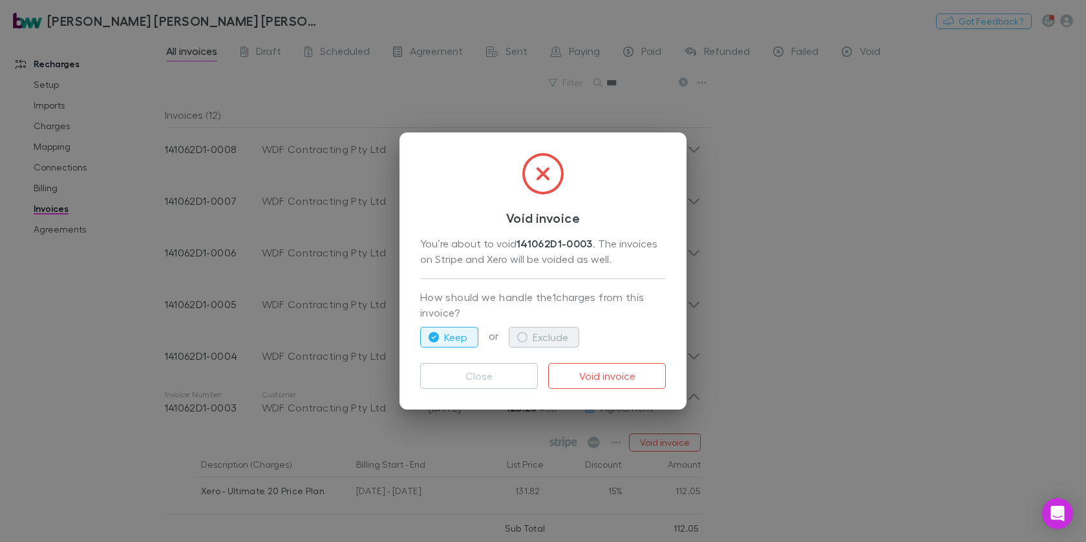
click at [537, 334] on button "Exclude" at bounding box center [544, 337] width 70 height 21
click at [641, 372] on button "Void invoice" at bounding box center [607, 376] width 118 height 26
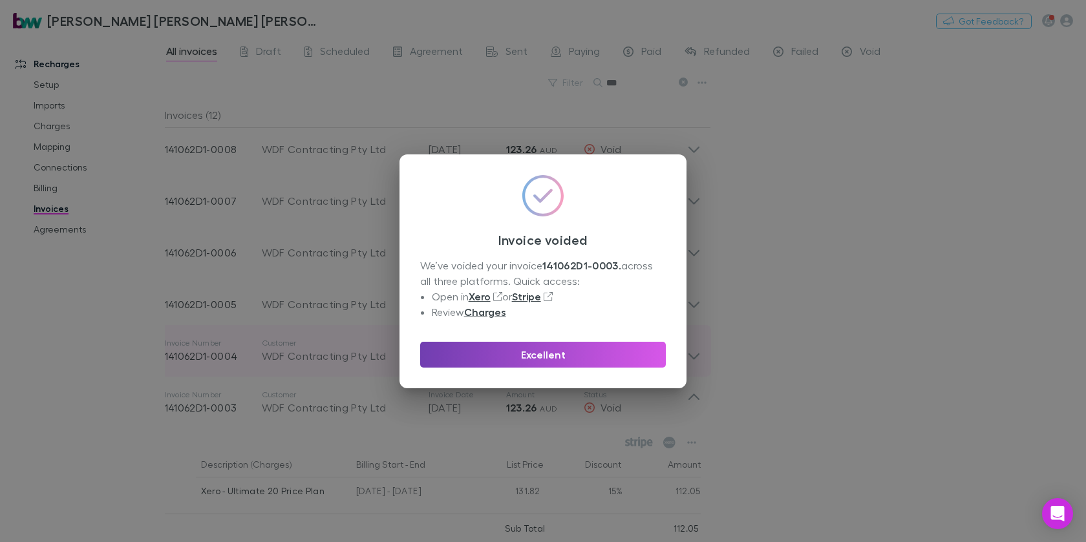
drag, startPoint x: 577, startPoint y: 363, endPoint x: 631, endPoint y: 359, distance: 54.5
click at [577, 363] on button "Excellent" at bounding box center [543, 355] width 246 height 26
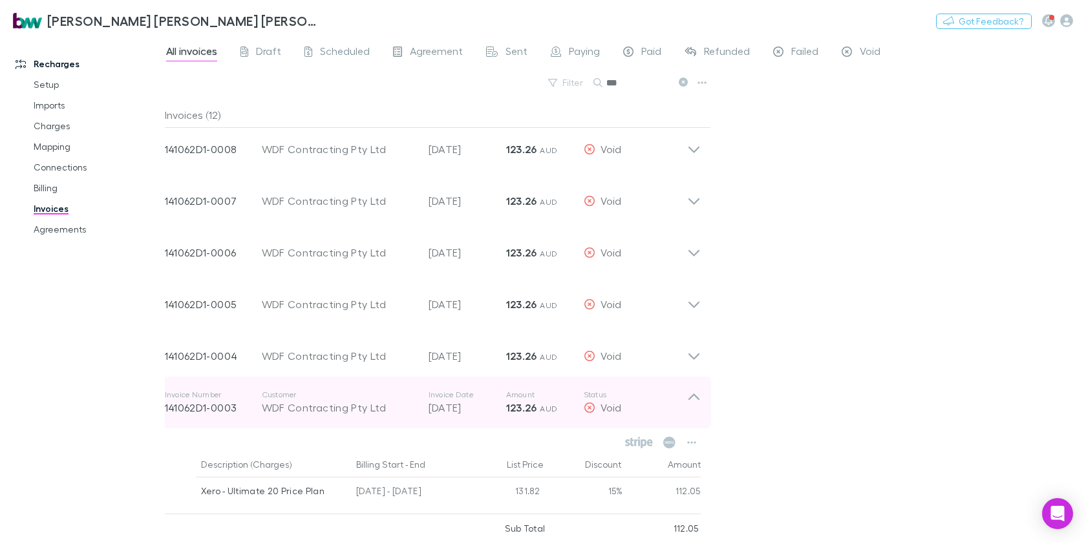
drag, startPoint x: 694, startPoint y: 400, endPoint x: 702, endPoint y: 397, distance: 8.4
click at [695, 400] on icon at bounding box center [694, 403] width 14 height 26
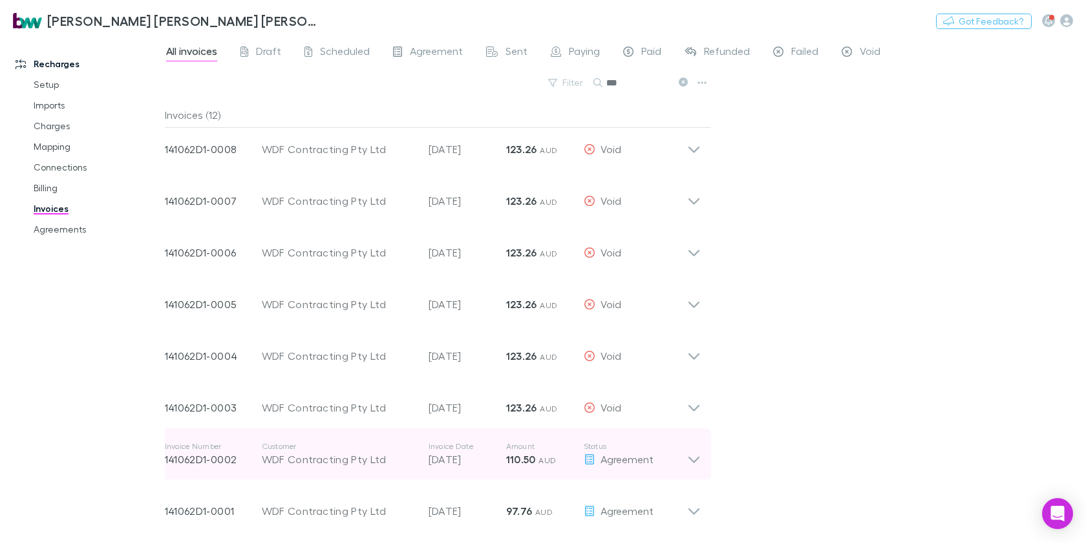
click at [695, 457] on icon at bounding box center [694, 455] width 14 height 26
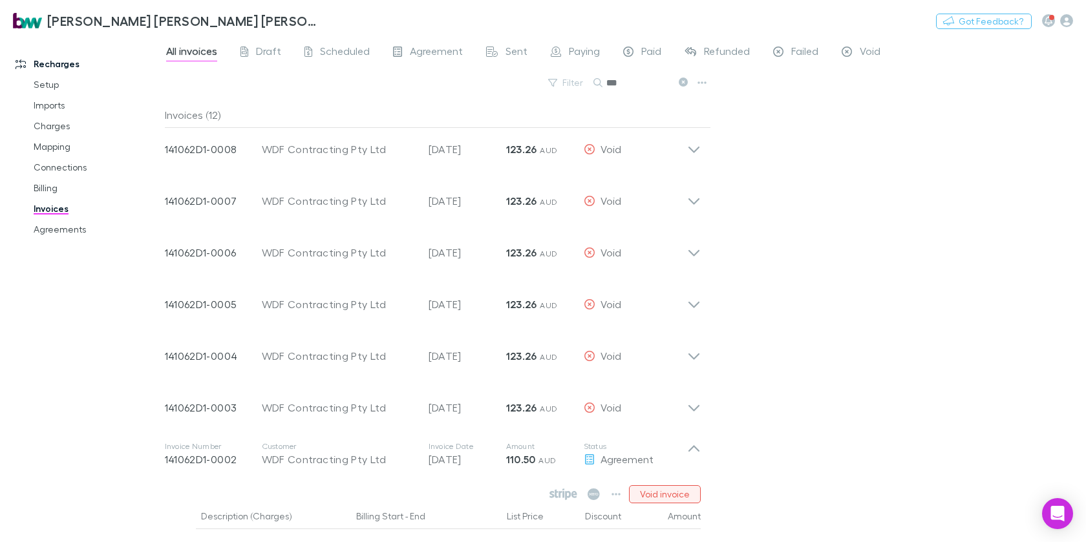
click at [672, 488] on button "Void invoice" at bounding box center [665, 495] width 72 height 18
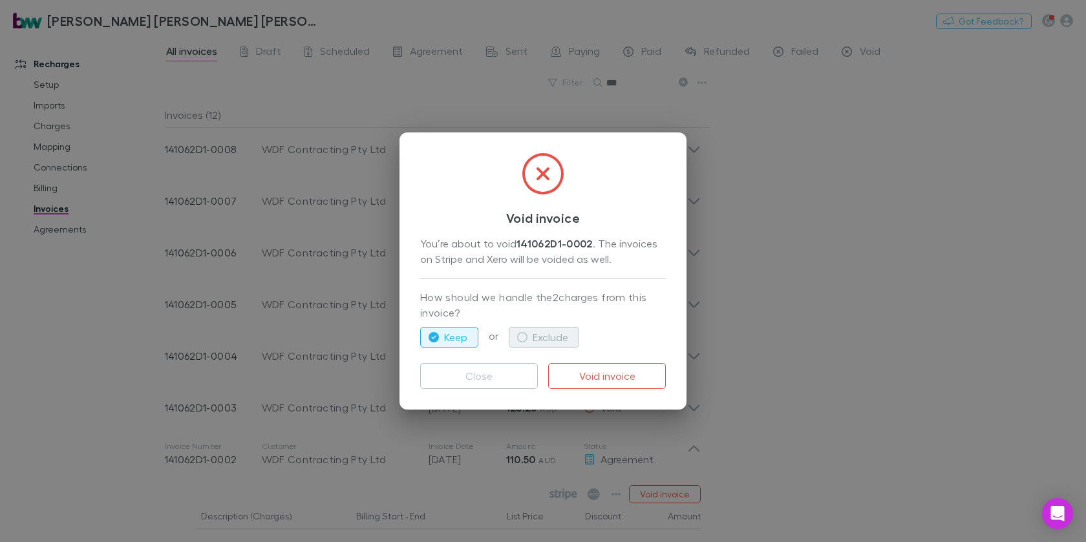
click at [559, 336] on button "Exclude" at bounding box center [544, 337] width 70 height 21
click at [644, 376] on button "Void invoice" at bounding box center [607, 376] width 118 height 26
drag, startPoint x: 684, startPoint y: 450, endPoint x: 696, endPoint y: 449, distance: 12.4
click at [683, 449] on div "Void invoice You’re about to void 141062D1-0002 . The invoices on Stripe and Xe…" at bounding box center [543, 271] width 1086 height 542
click at [701, 448] on div "Invoice Number 141062D1-0002 Customer WDF Contracting Pty Ltd Invoice Date [DAT…" at bounding box center [433, 455] width 557 height 52
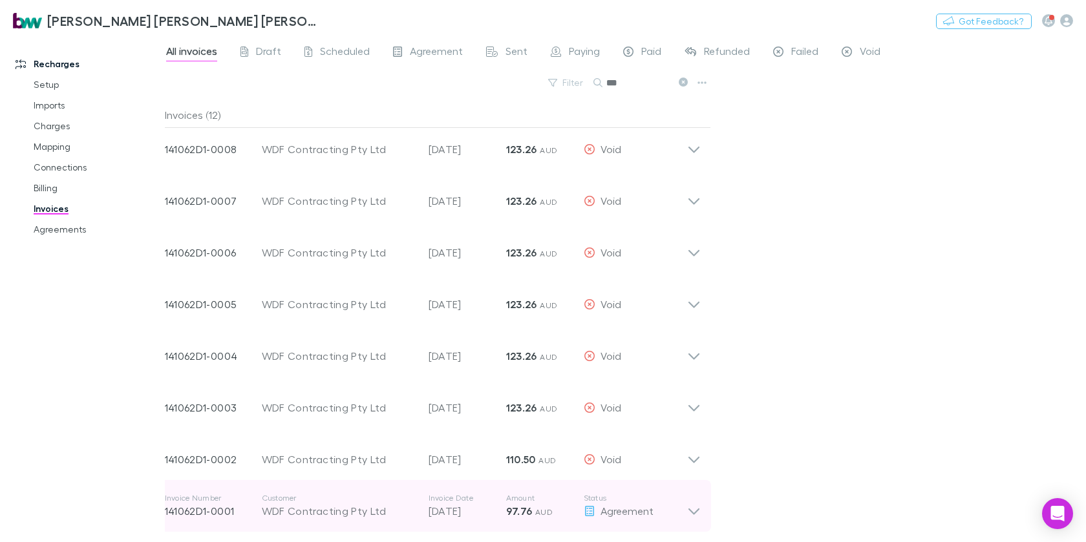
click at [694, 511] on icon at bounding box center [694, 506] width 14 height 26
click at [694, 493] on icon at bounding box center [694, 506] width 14 height 26
click at [697, 497] on icon at bounding box center [694, 506] width 14 height 26
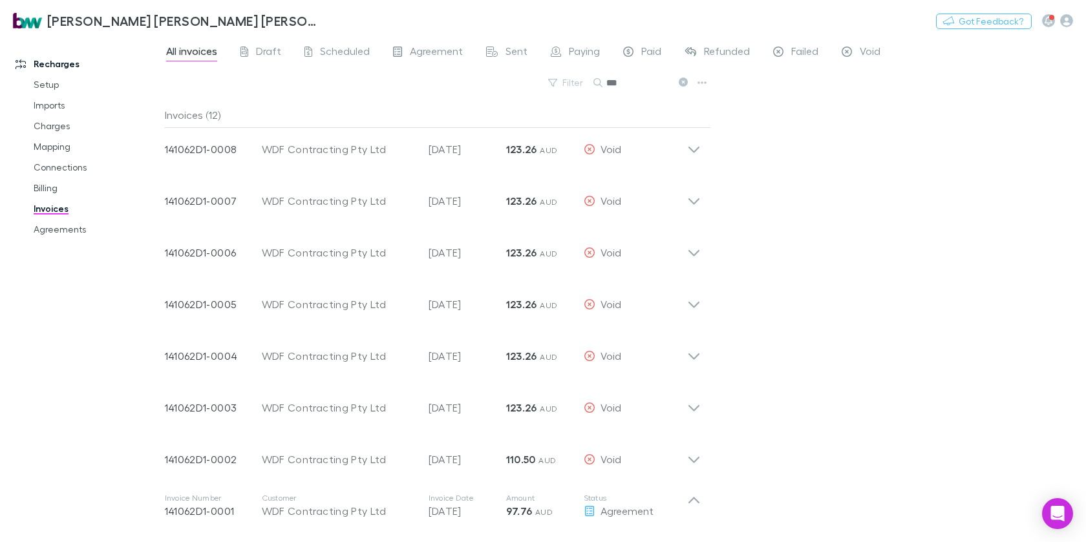
click at [827, 361] on div "All invoices Draft Scheduled Agreement Sent Paying Paid Refunded Failed Void Fi…" at bounding box center [625, 289] width 921 height 506
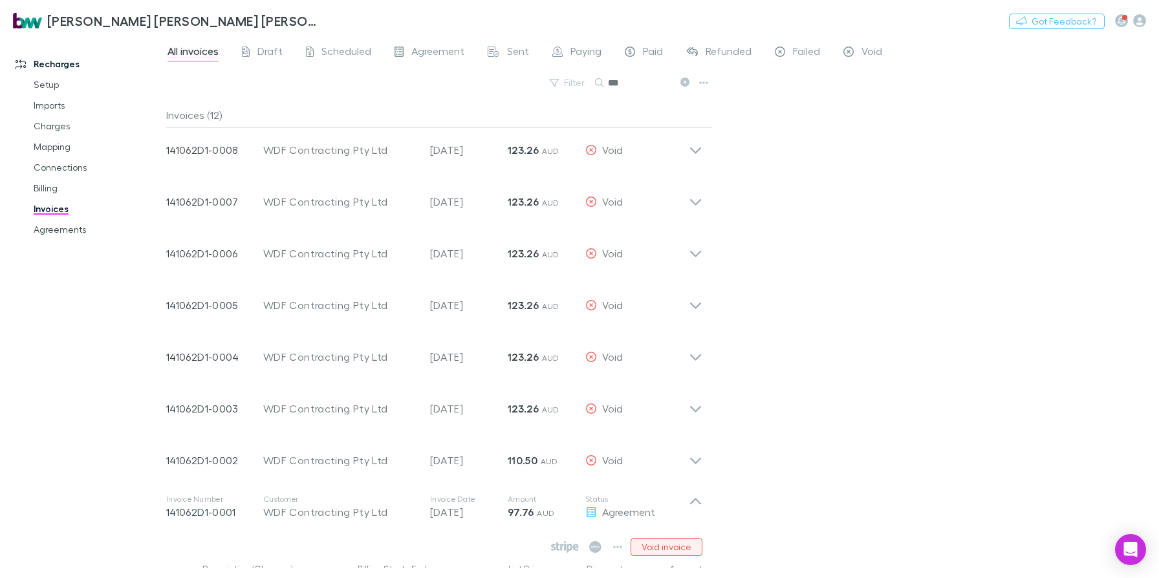
drag, startPoint x: 997, startPoint y: 3, endPoint x: 676, endPoint y: 545, distance: 630.2
click at [676, 545] on button "Void invoice" at bounding box center [666, 547] width 72 height 18
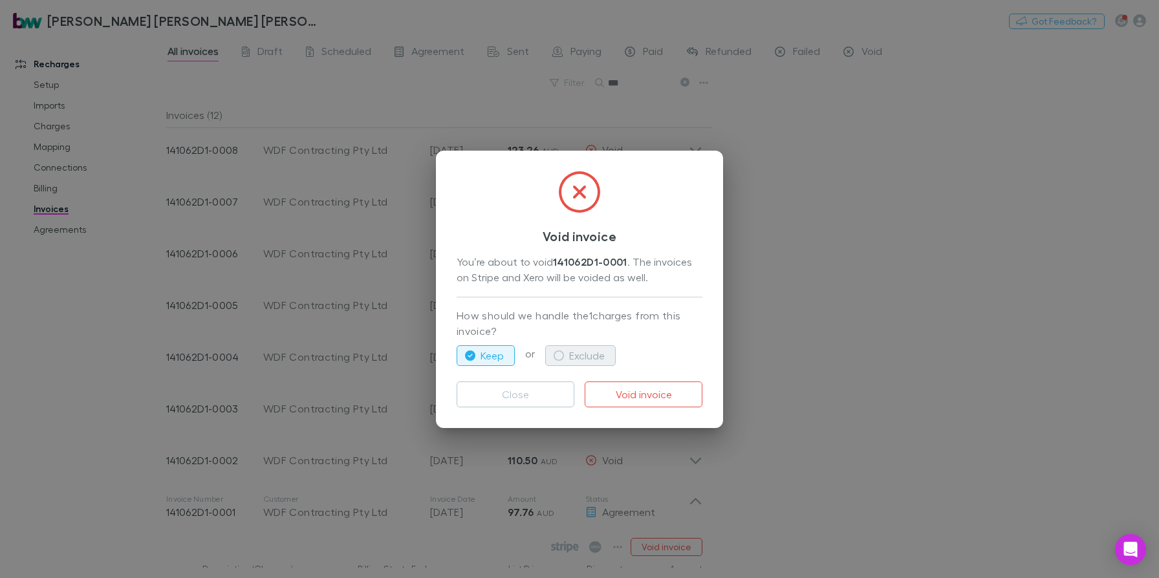
click at [575, 347] on button "Exclude" at bounding box center [580, 355] width 70 height 21
click at [617, 389] on button "Void invoice" at bounding box center [643, 394] width 118 height 26
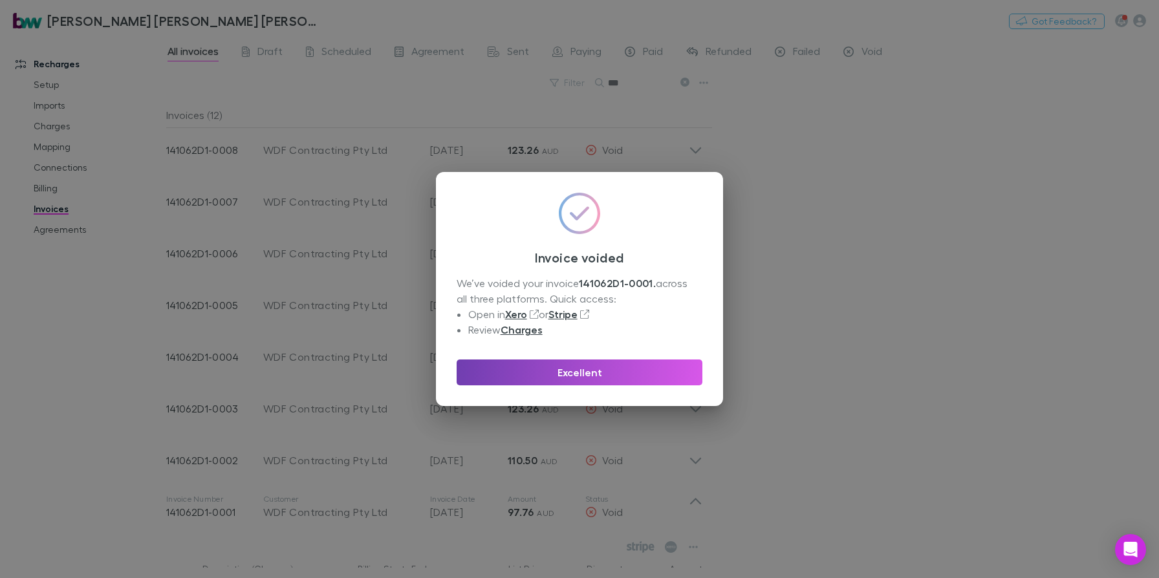
click at [548, 361] on button "Excellent" at bounding box center [579, 372] width 246 height 26
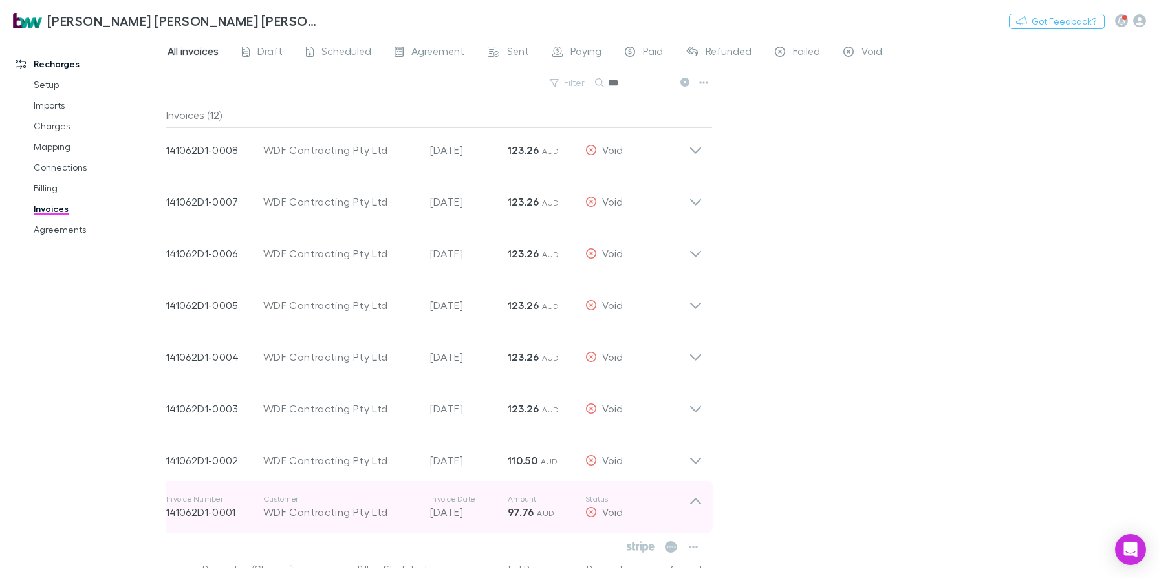
click at [690, 497] on icon at bounding box center [696, 507] width 14 height 26
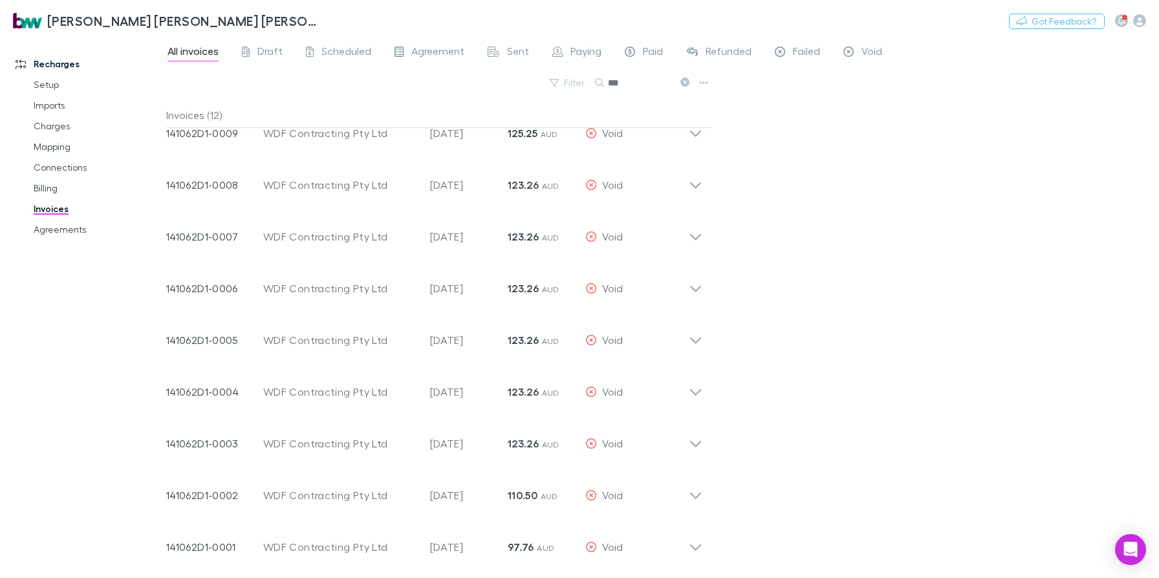
scroll to position [180, 0]
click at [49, 186] on link "Billing" at bounding box center [99, 188] width 156 height 21
click at [54, 206] on link "Invoices" at bounding box center [99, 208] width 156 height 21
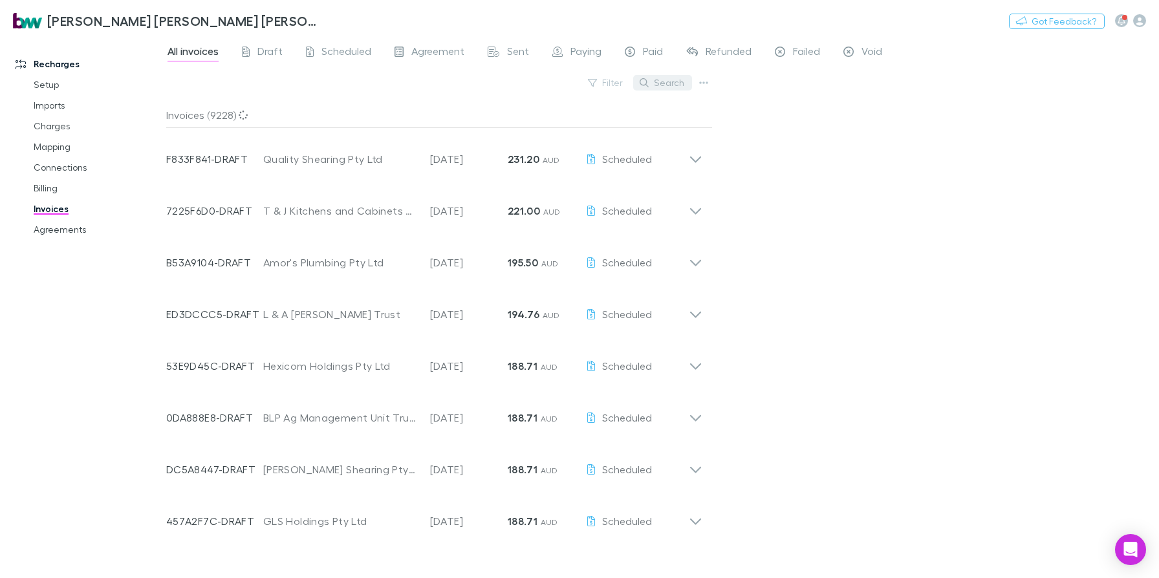
click at [668, 82] on button "Search" at bounding box center [662, 83] width 59 height 16
type input "***"
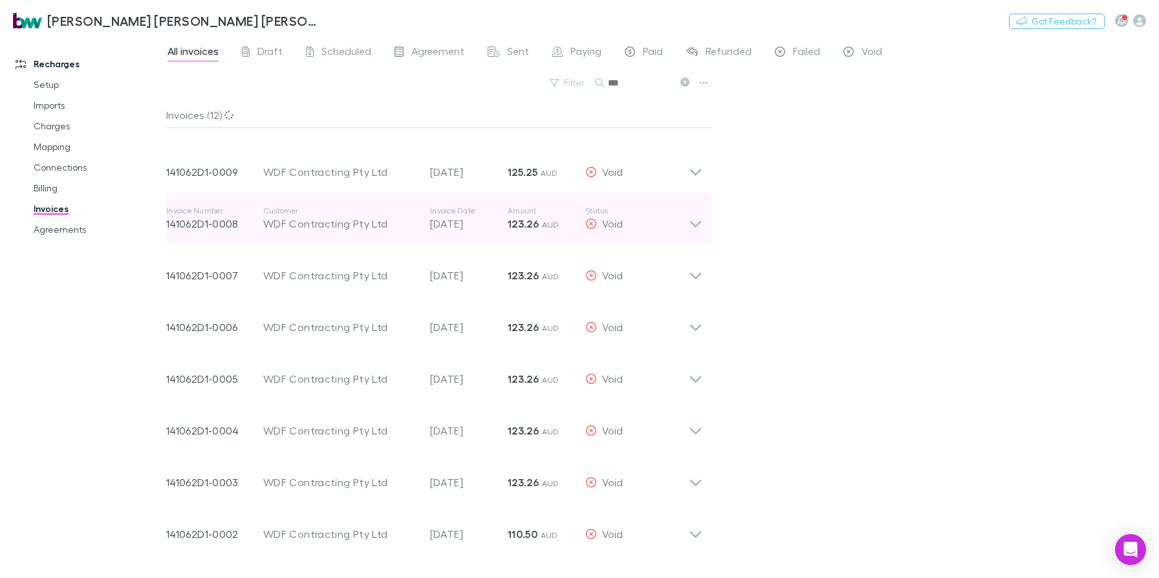
scroll to position [180, 0]
